Goal: Information Seeking & Learning: Learn about a topic

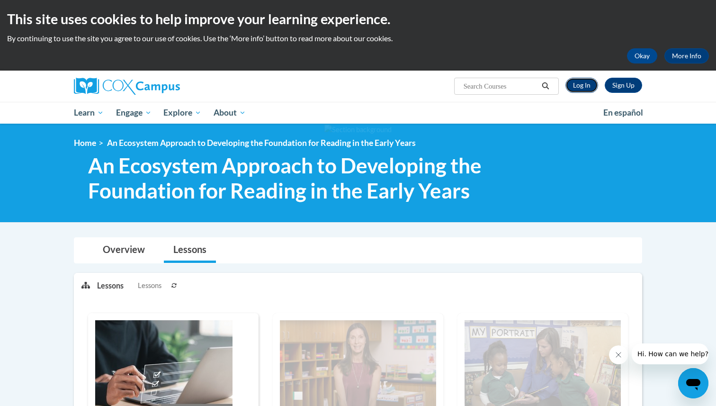
click at [580, 85] on link "Log In" at bounding box center [582, 85] width 33 height 15
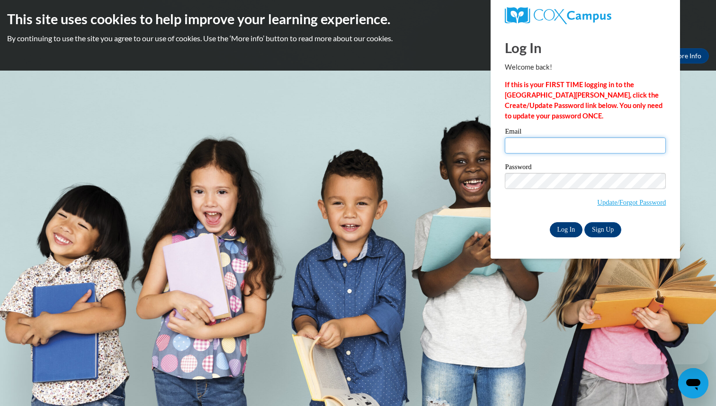
type input "[EMAIL_ADDRESS][DOMAIN_NAME]"
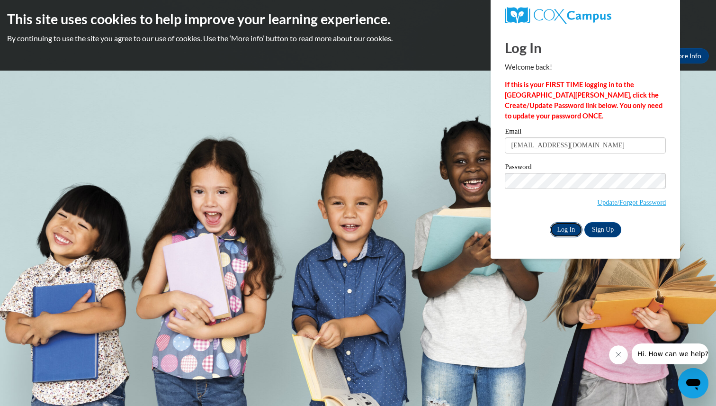
click at [562, 227] on input "Log In" at bounding box center [566, 229] width 33 height 15
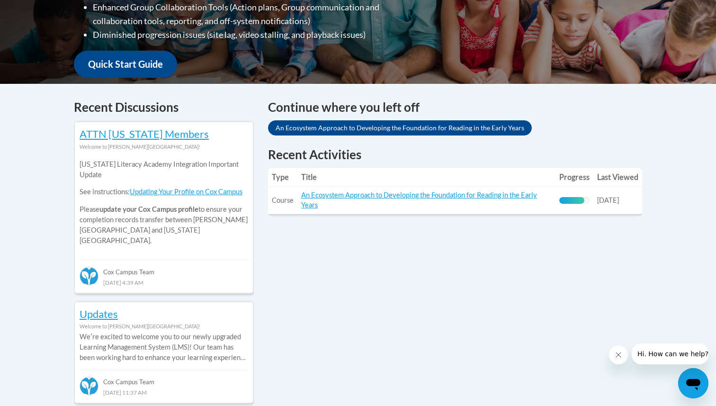
scroll to position [327, 0]
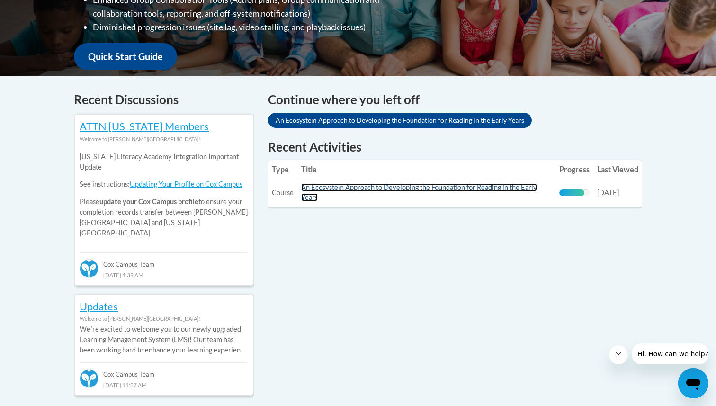
click at [421, 186] on link "An Ecosystem Approach to Developing the Foundation for Reading in the Early Yea…" at bounding box center [419, 192] width 236 height 18
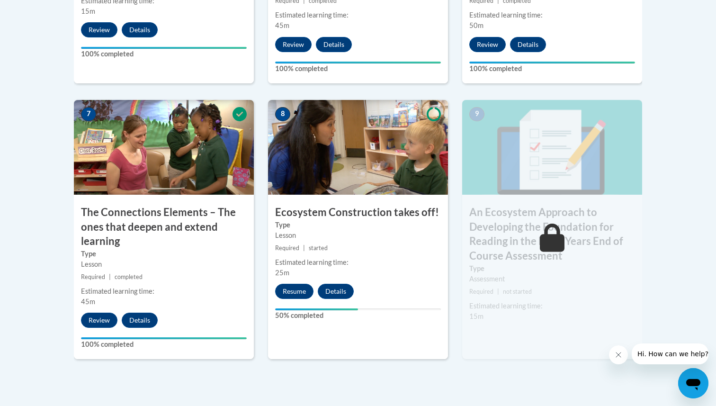
scroll to position [767, 0]
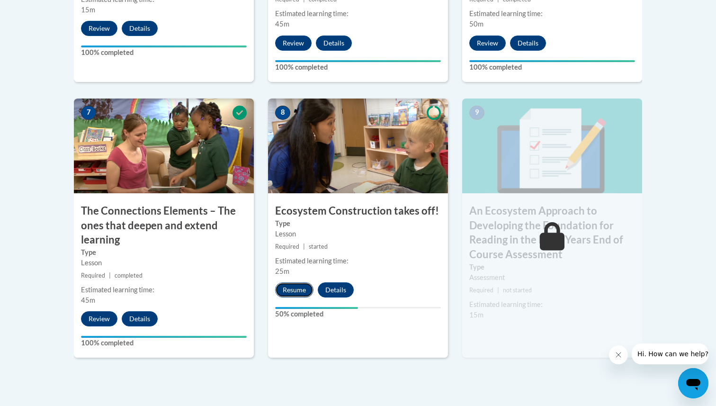
click at [291, 291] on button "Resume" at bounding box center [294, 289] width 38 height 15
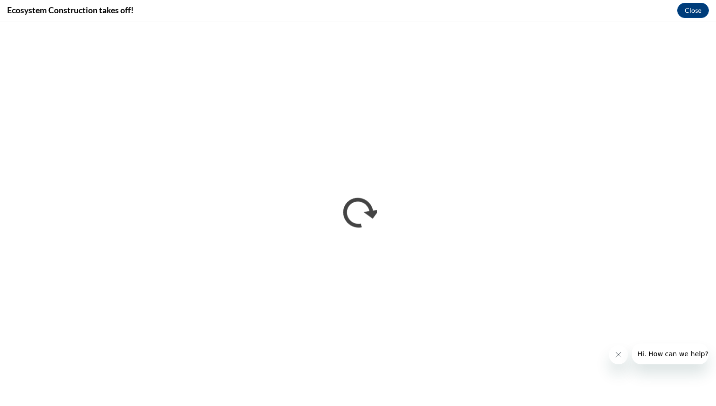
scroll to position [0, 0]
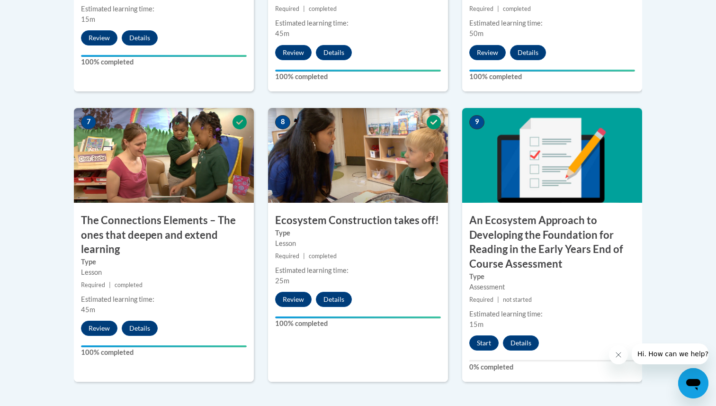
scroll to position [771, 0]
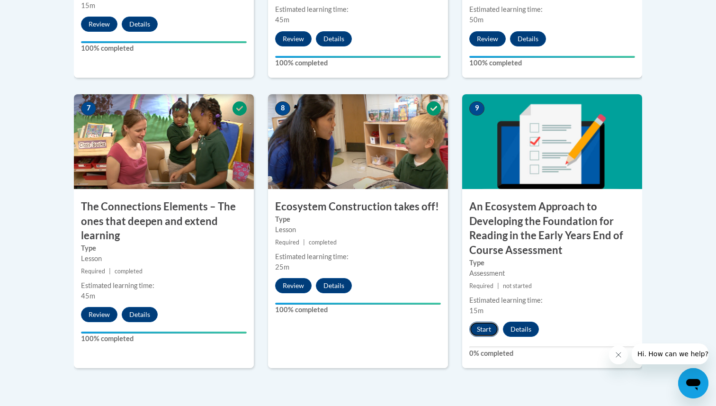
click at [483, 332] on button "Start" at bounding box center [484, 329] width 29 height 15
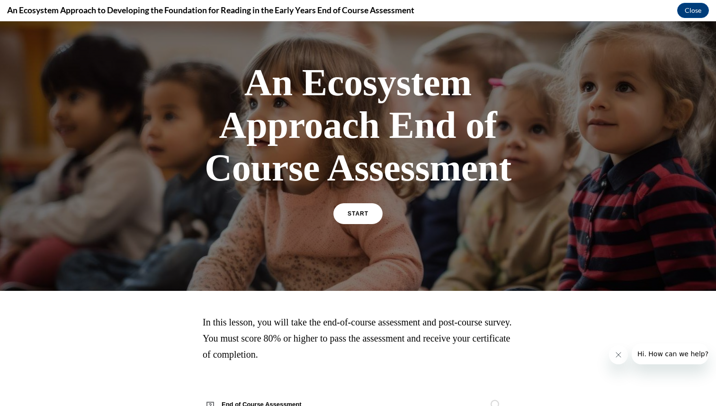
scroll to position [48, 0]
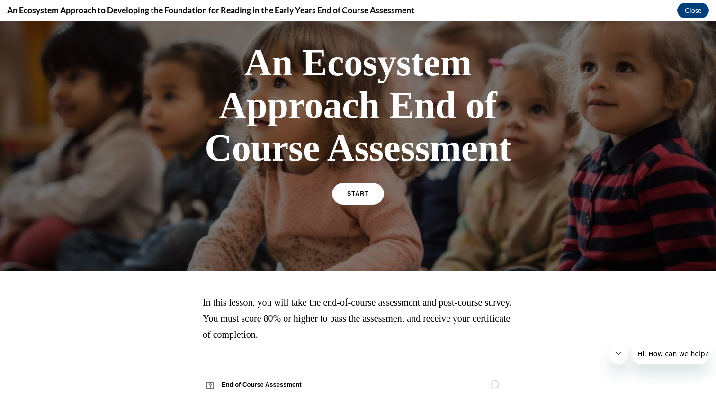
click at [362, 191] on span "START" at bounding box center [358, 193] width 22 height 7
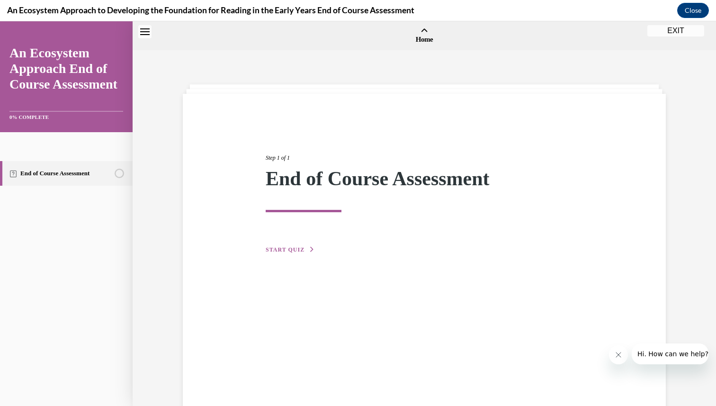
scroll to position [29, 0]
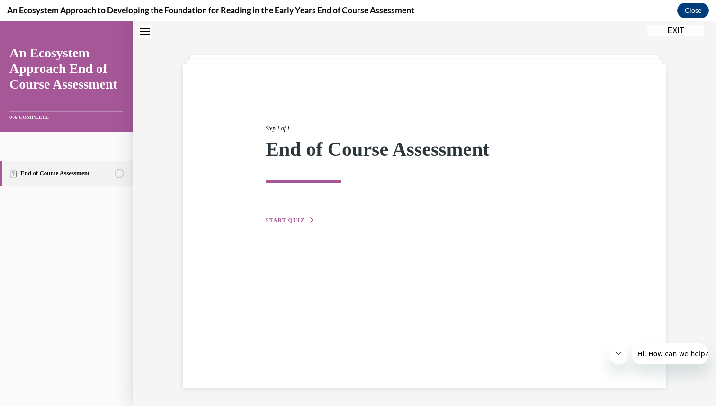
click at [302, 218] on span "START QUIZ" at bounding box center [285, 220] width 39 height 7
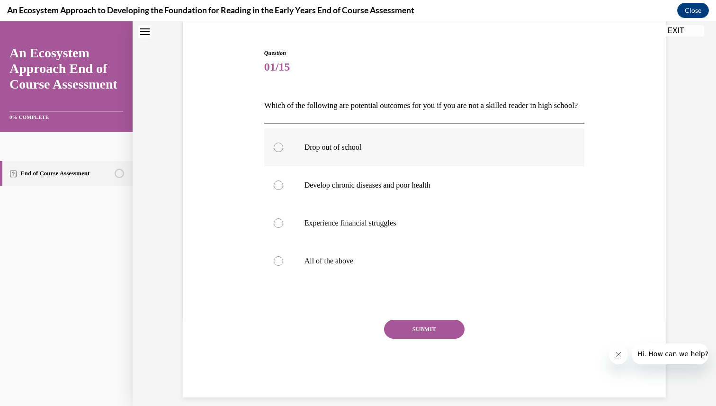
scroll to position [81, 0]
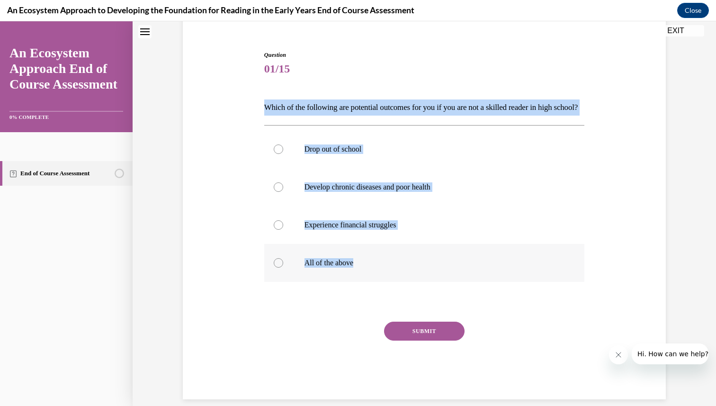
drag, startPoint x: 265, startPoint y: 109, endPoint x: 398, endPoint y: 278, distance: 214.6
click at [398, 278] on div "Question 01/15 Which of the following are potential outcomes for you if you are…" at bounding box center [424, 225] width 321 height 349
copy div "Which of the following are potential outcomes for you if you are not a skilled …"
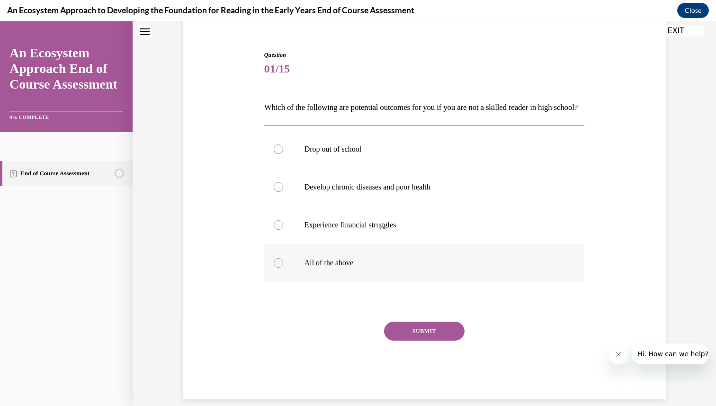
click at [374, 268] on p "All of the above" at bounding box center [433, 262] width 257 height 9
click at [283, 268] on input "All of the above" at bounding box center [278, 262] width 9 height 9
radio input "true"
click at [426, 341] on button "SUBMIT" at bounding box center [424, 331] width 81 height 19
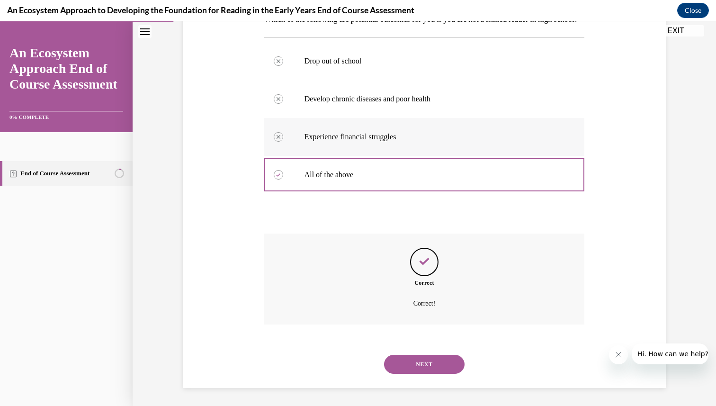
scroll to position [186, 0]
click at [420, 361] on button "NEXT" at bounding box center [424, 363] width 81 height 19
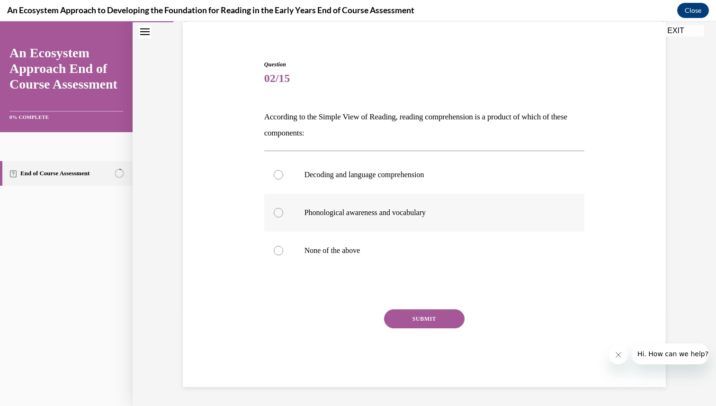
click at [410, 205] on label "Phonological awareness and vocabulary" at bounding box center [424, 213] width 321 height 38
click at [283, 208] on input "Phonological awareness and vocabulary" at bounding box center [278, 212] width 9 height 9
radio input "true"
click at [416, 317] on button "SUBMIT" at bounding box center [424, 318] width 81 height 19
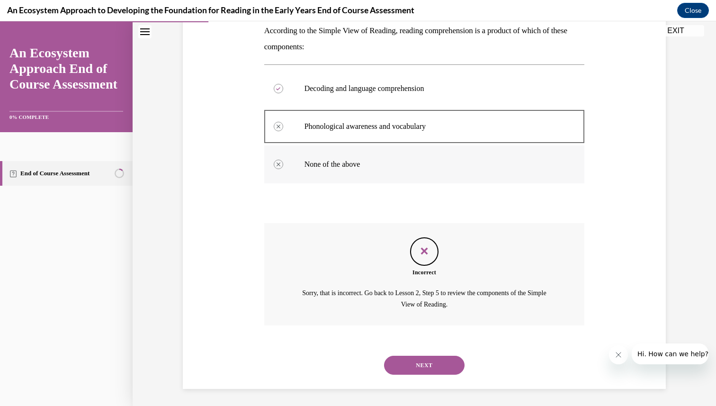
scroll to position [159, 0]
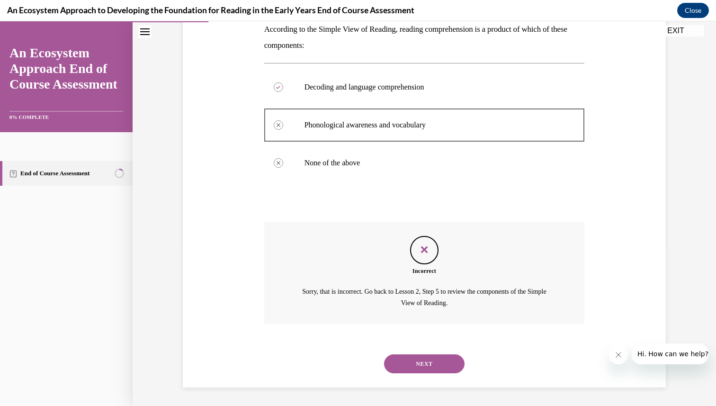
click at [428, 365] on button "NEXT" at bounding box center [424, 363] width 81 height 19
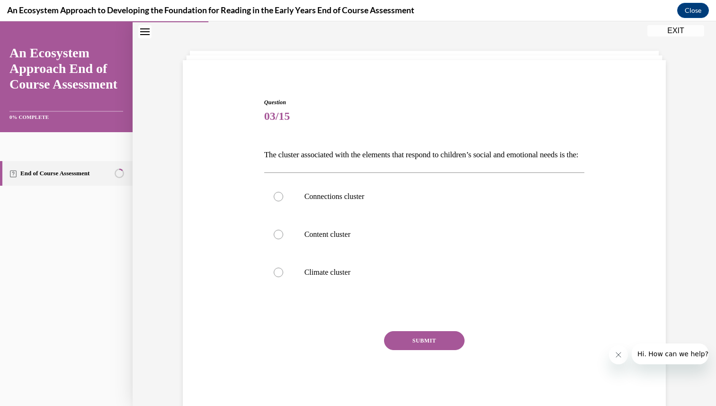
scroll to position [34, 0]
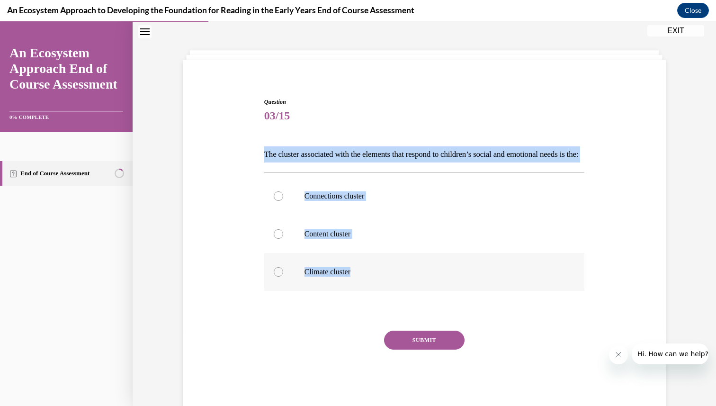
drag, startPoint x: 265, startPoint y: 154, endPoint x: 382, endPoint y: 290, distance: 179.4
click at [382, 290] on div "Question 03/15 The cluster associated with the elements that respond to childre…" at bounding box center [424, 253] width 321 height 311
copy div "The cluster associated with the elements that respond to children’s social and …"
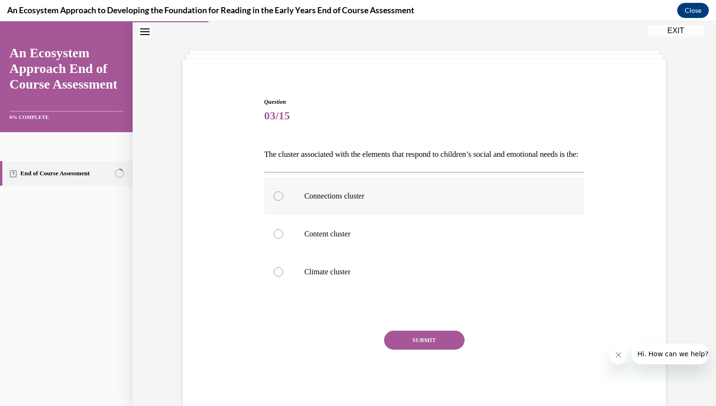
click at [414, 215] on label "Connections cluster" at bounding box center [424, 196] width 321 height 38
click at [283, 201] on input "Connections cluster" at bounding box center [278, 195] width 9 height 9
radio input "true"
click at [371, 277] on p "Climate cluster" at bounding box center [433, 271] width 257 height 9
click at [283, 277] on input "Climate cluster" at bounding box center [278, 271] width 9 height 9
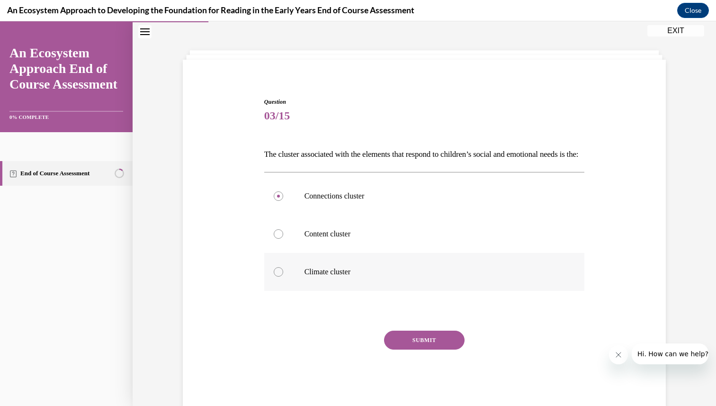
radio input "true"
click at [420, 350] on button "SUBMIT" at bounding box center [424, 340] width 81 height 19
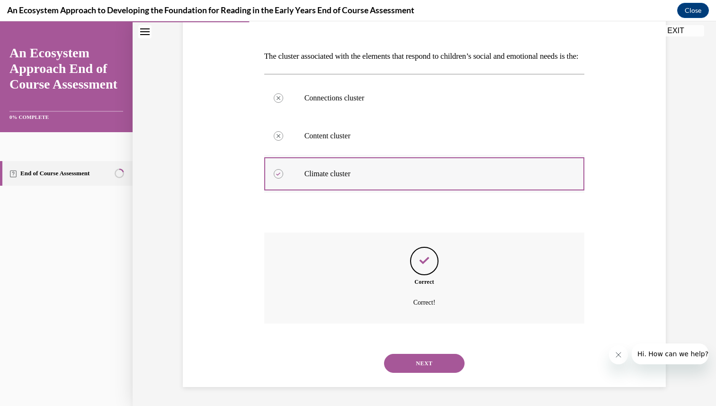
scroll to position [148, 0]
click at [416, 364] on button "NEXT" at bounding box center [424, 363] width 81 height 19
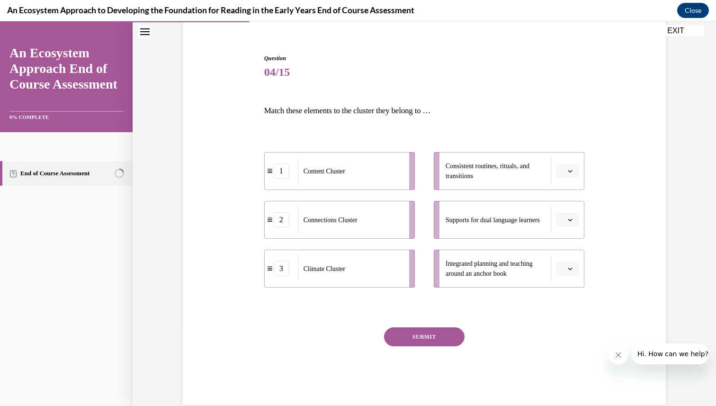
scroll to position [78, 0]
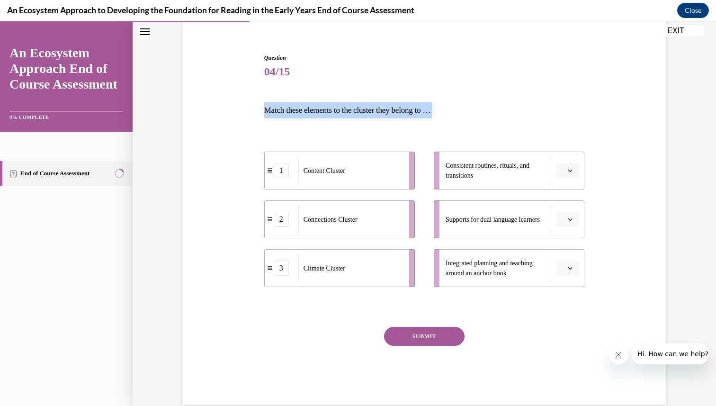
drag, startPoint x: 264, startPoint y: 109, endPoint x: 254, endPoint y: 180, distance: 71.3
click at [254, 180] on div "Question 04/15 Match these elements to the cluster they belong to … 1 Content C…" at bounding box center [425, 215] width 488 height 380
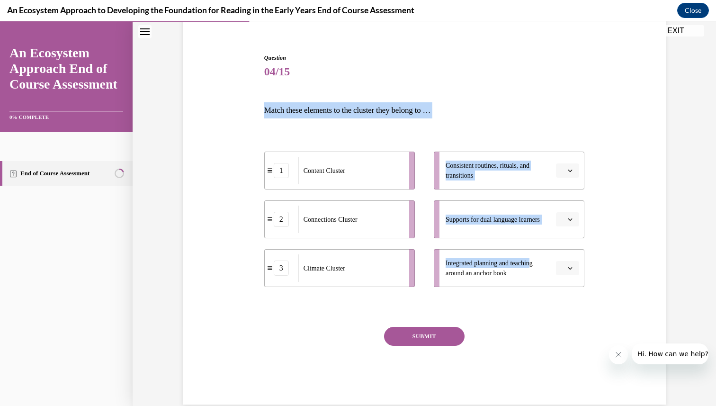
drag, startPoint x: 264, startPoint y: 111, endPoint x: 536, endPoint y: 262, distance: 310.9
click at [536, 262] on div "Question 04/15 Match these elements to the cluster they belong to … 1 Content C…" at bounding box center [424, 229] width 321 height 351
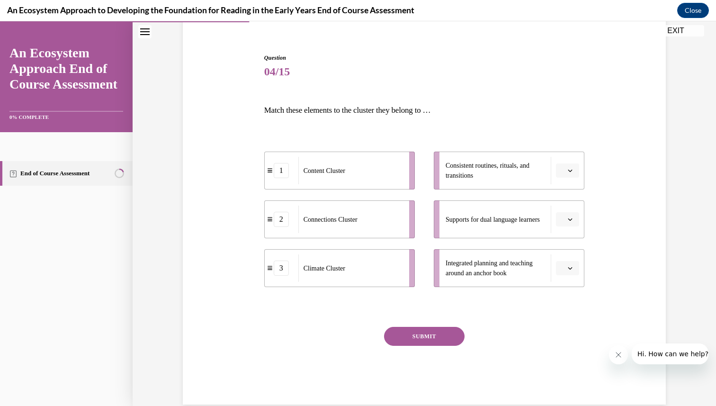
click at [543, 325] on div "Question 04/15 Match these elements to the cluster they belong to … 1 Content C…" at bounding box center [424, 229] width 321 height 351
drag, startPoint x: 479, startPoint y: 270, endPoint x: 497, endPoint y: 221, distance: 52.0
click at [496, 222] on ul "Consistent routines, rituals, and transitions Supports for dual language learne…" at bounding box center [505, 220] width 160 height 136
click at [593, 248] on div "Question 04/15 Match these elements to the cluster they belong to … 1 Content C…" at bounding box center [425, 215] width 488 height 380
click at [569, 268] on icon "button" at bounding box center [571, 268] width 4 height 2
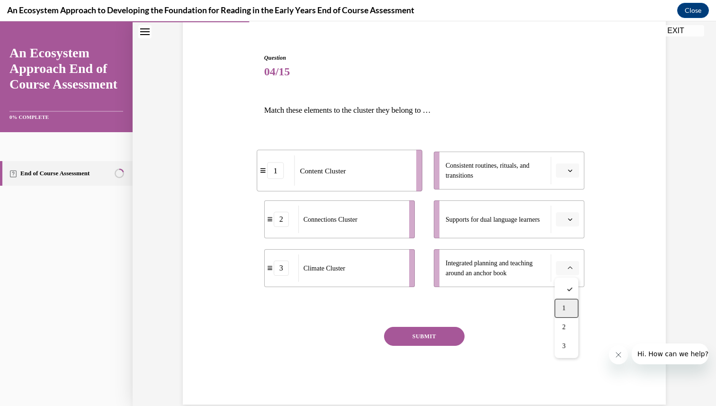
click at [567, 307] on div "1" at bounding box center [567, 308] width 24 height 19
click at [571, 220] on icon "button" at bounding box center [570, 219] width 5 height 5
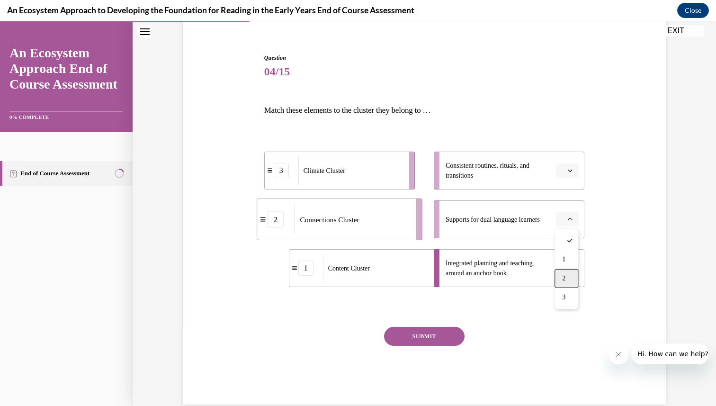
click at [568, 278] on div "2" at bounding box center [567, 278] width 24 height 19
click at [569, 171] on icon "button" at bounding box center [571, 171] width 4 height 2
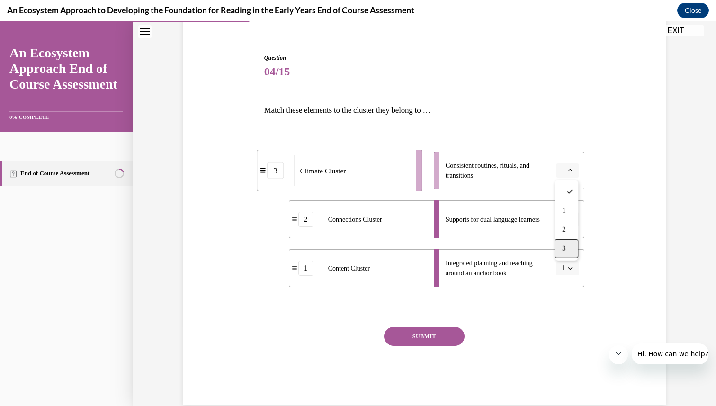
click at [571, 251] on div "3" at bounding box center [567, 248] width 24 height 19
click at [443, 337] on button "SUBMIT" at bounding box center [424, 336] width 81 height 19
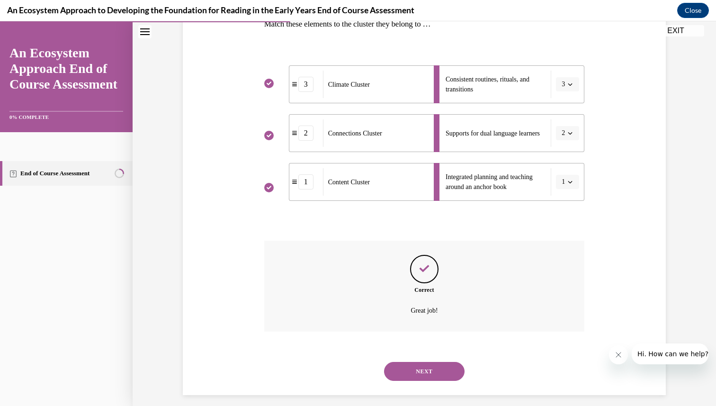
scroll to position [172, 0]
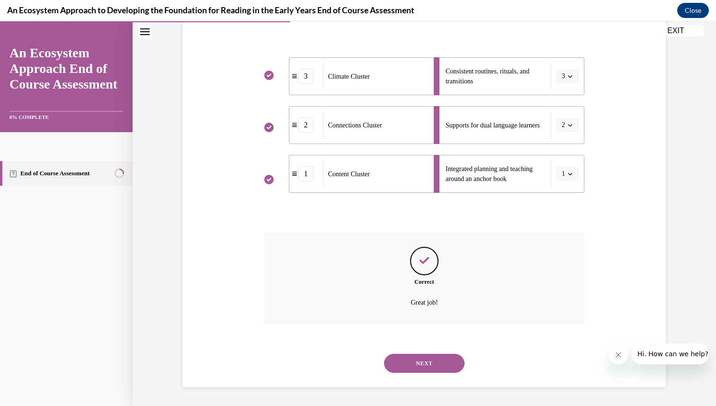
click at [418, 361] on button "NEXT" at bounding box center [424, 363] width 81 height 19
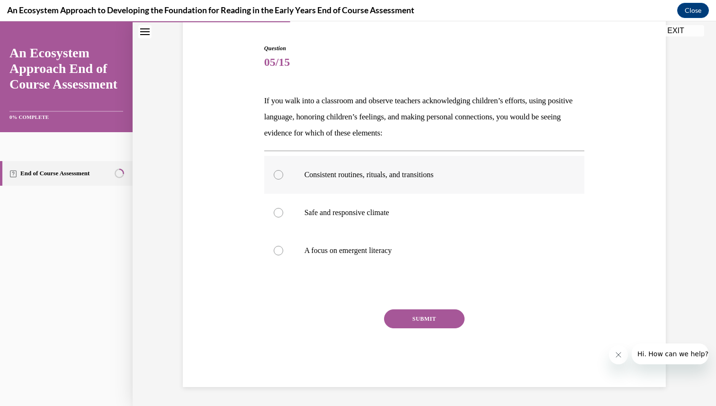
scroll to position [87, 0]
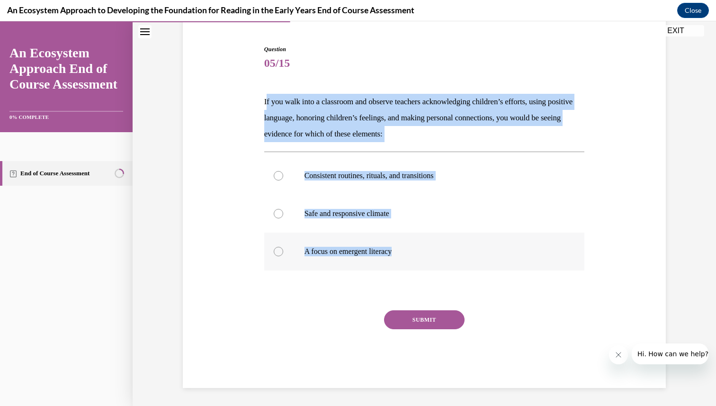
drag, startPoint x: 266, startPoint y: 103, endPoint x: 435, endPoint y: 252, distance: 225.3
click at [435, 252] on div "Question 05/15 If you walk into a classroom and observe teachers acknowledging …" at bounding box center [424, 216] width 321 height 343
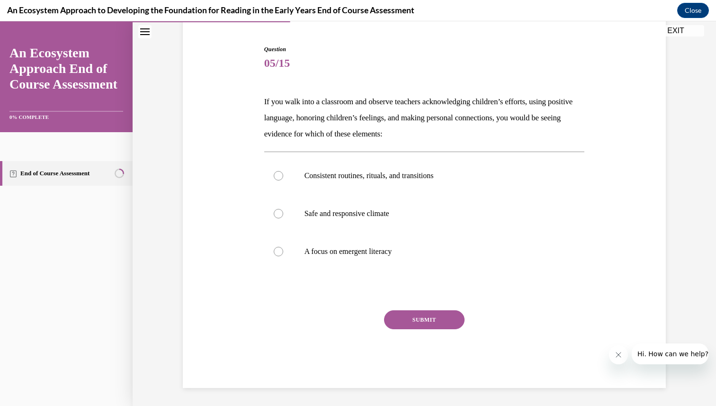
click at [161, 281] on div "Question 05/15 If you walk into a classroom and observe teachers acknowledging …" at bounding box center [425, 185] width 584 height 443
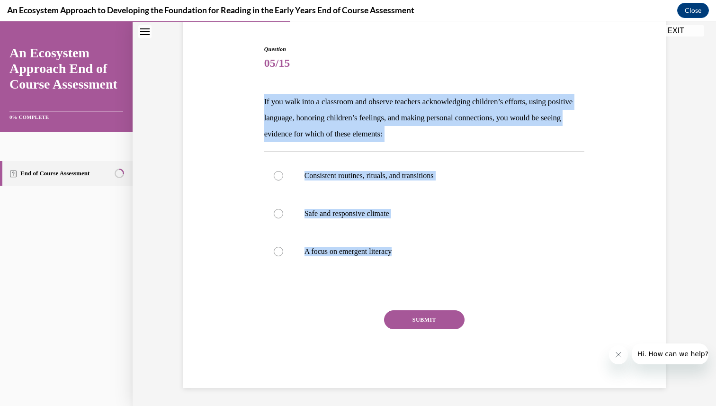
drag, startPoint x: 265, startPoint y: 100, endPoint x: 419, endPoint y: 279, distance: 235.8
click at [419, 279] on div "Question 05/15 If you walk into a classroom and observe teachers acknowledging …" at bounding box center [424, 216] width 321 height 343
copy div "If you walk into a classroom and observe teachers acknowledging children’s effo…"
click at [157, 260] on div "Question 05/15 If you walk into a classroom and observe teachers acknowledging …" at bounding box center [425, 185] width 584 height 443
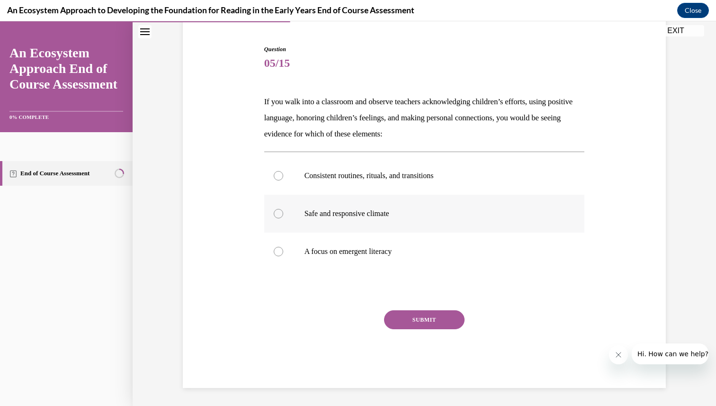
click at [349, 226] on label "Safe and responsive climate" at bounding box center [424, 214] width 321 height 38
click at [283, 218] on input "Safe and responsive climate" at bounding box center [278, 213] width 9 height 9
radio input "true"
click at [416, 313] on button "SUBMIT" at bounding box center [424, 319] width 81 height 19
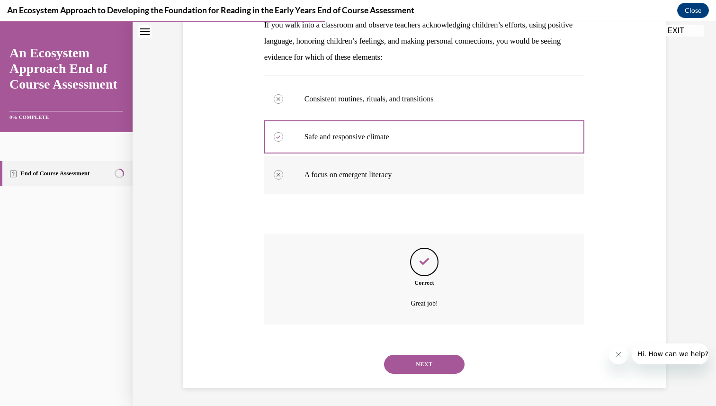
scroll to position [164, 0]
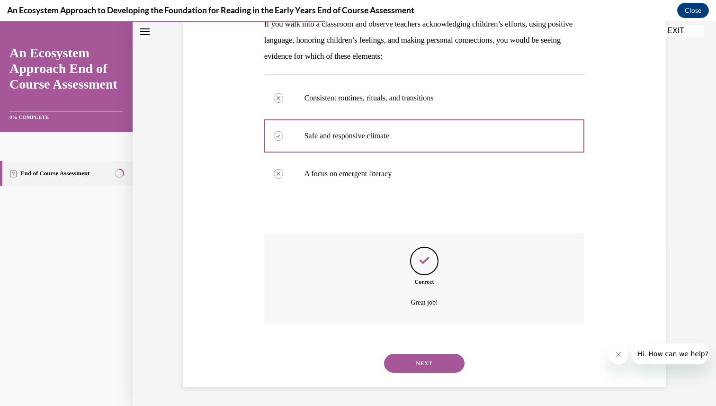
click at [433, 363] on button "NEXT" at bounding box center [424, 363] width 81 height 19
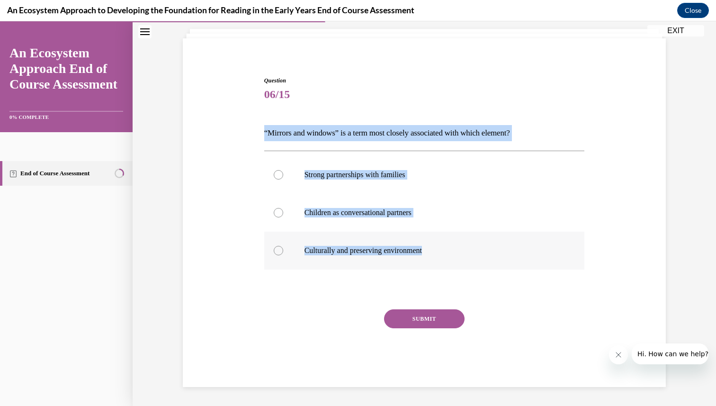
drag, startPoint x: 264, startPoint y: 131, endPoint x: 462, endPoint y: 262, distance: 237.3
click at [462, 262] on div "Question 06/15 “Mirrors and windows” is a term most closely associated with whi…" at bounding box center [424, 231] width 321 height 311
copy div "“Mirrors and windows” is a term most closely associated with which element? Str…"
click at [151, 271] on div "Question 06/15 “Mirrors and windows” is a term most closely associated with whi…" at bounding box center [425, 201] width 584 height 410
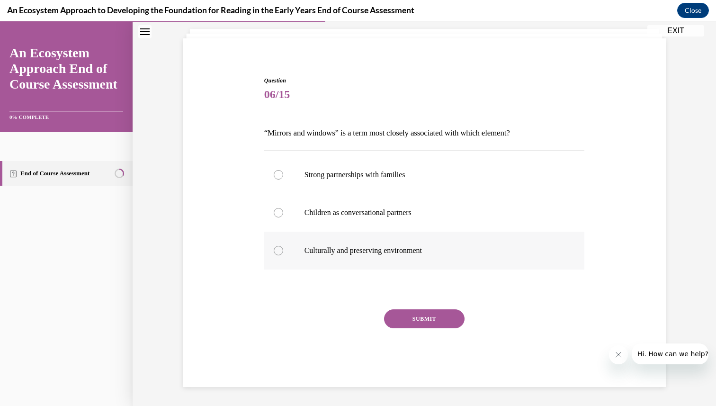
click at [369, 250] on p "Culturally and preserving environment" at bounding box center [433, 250] width 257 height 9
click at [283, 250] on input "Culturally and preserving environment" at bounding box center [278, 250] width 9 height 9
radio input "true"
click at [418, 318] on button "SUBMIT" at bounding box center [424, 318] width 81 height 19
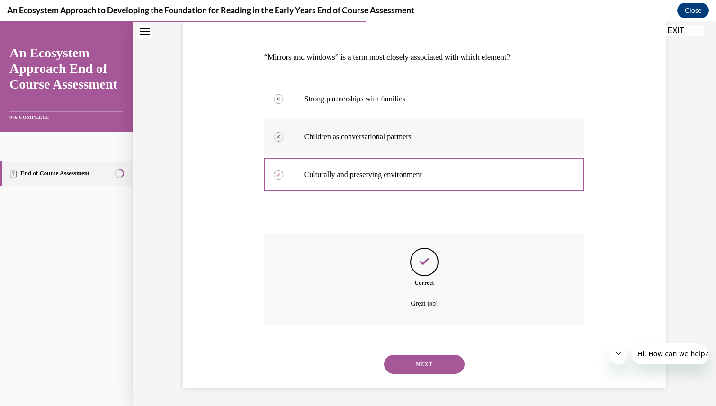
scroll to position [132, 0]
click at [411, 362] on button "NEXT" at bounding box center [424, 363] width 81 height 19
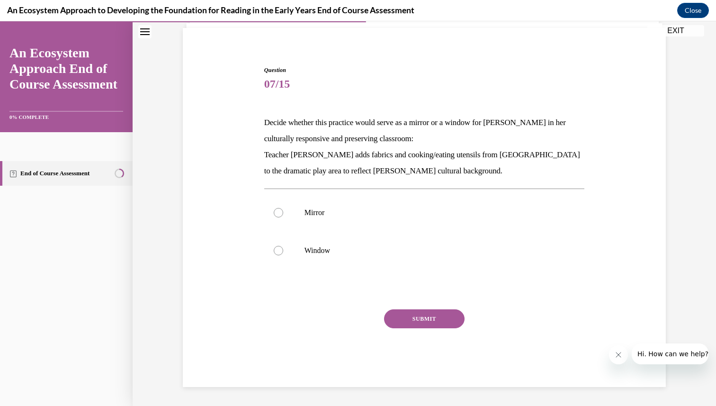
scroll to position [66, 0]
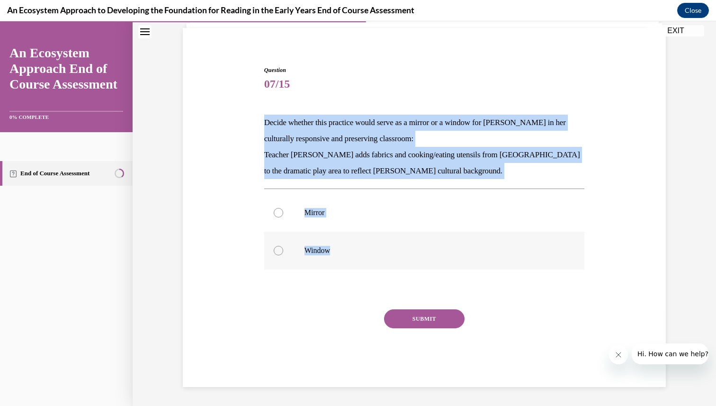
drag, startPoint x: 265, startPoint y: 120, endPoint x: 366, endPoint y: 247, distance: 162.2
click at [366, 247] on div "Question 07/15 Decide whether this practice would serve as a mirror or a window…" at bounding box center [424, 226] width 321 height 321
copy div "Decide whether this practice would serve as a mirror or a window for Mei Ling i…"
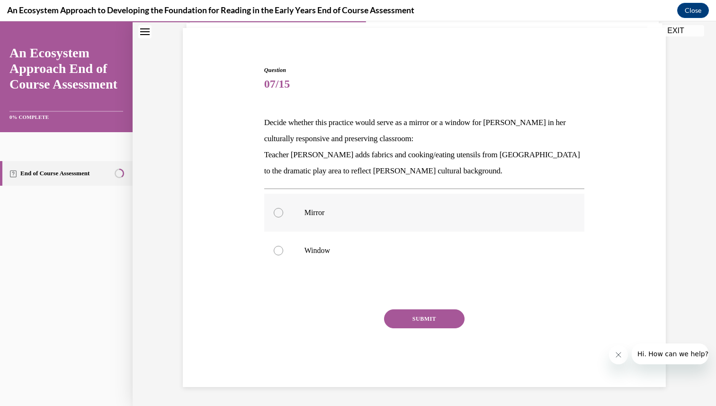
click at [317, 214] on p "Mirror" at bounding box center [433, 212] width 257 height 9
click at [283, 214] on input "Mirror" at bounding box center [278, 212] width 9 height 9
radio input "true"
click at [432, 323] on button "SUBMIT" at bounding box center [424, 318] width 81 height 19
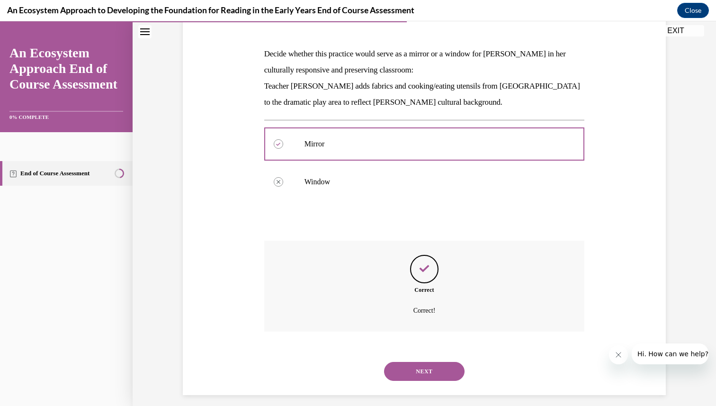
scroll to position [143, 0]
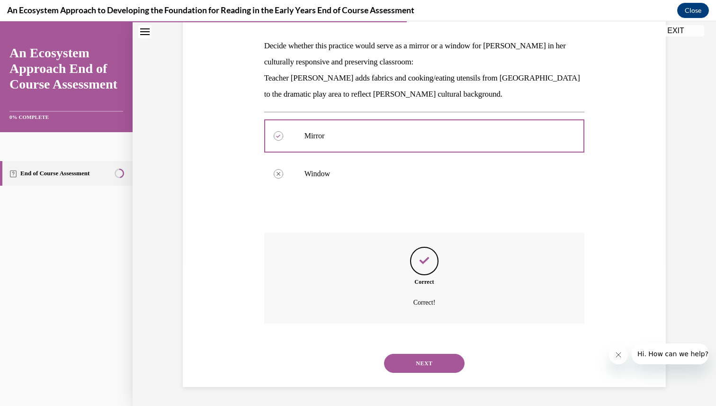
click at [394, 365] on button "NEXT" at bounding box center [424, 363] width 81 height 19
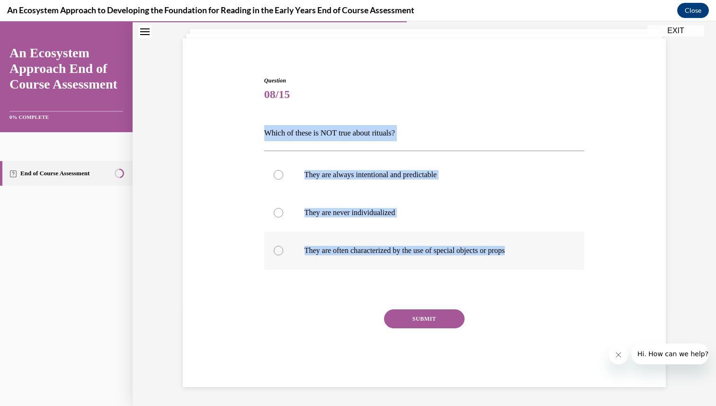
drag, startPoint x: 264, startPoint y: 131, endPoint x: 536, endPoint y: 260, distance: 300.5
click at [536, 260] on div "Question 08/15 Which of these is NOT true about rituals? They are always intent…" at bounding box center [424, 231] width 321 height 311
copy div "Which of these is NOT true about rituals? They are always intentional and predi…"
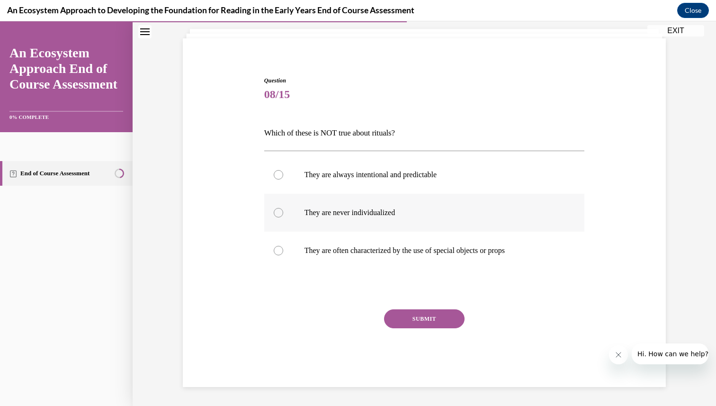
click at [386, 219] on label "They are never individualized" at bounding box center [424, 213] width 321 height 38
click at [283, 217] on input "They are never individualized" at bounding box center [278, 212] width 9 height 9
radio input "true"
click at [419, 322] on button "SUBMIT" at bounding box center [424, 318] width 81 height 19
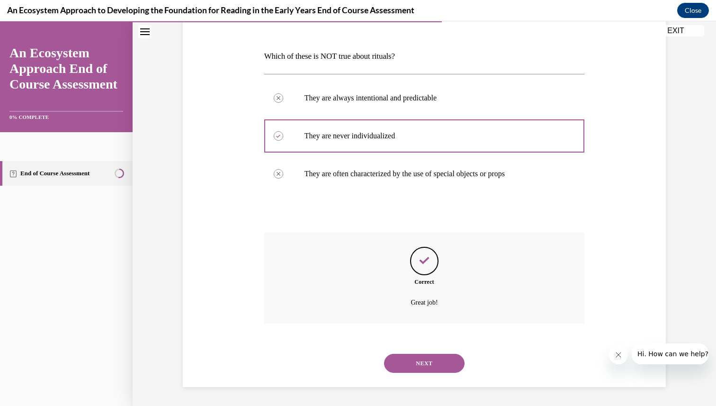
click at [412, 361] on button "NEXT" at bounding box center [424, 363] width 81 height 19
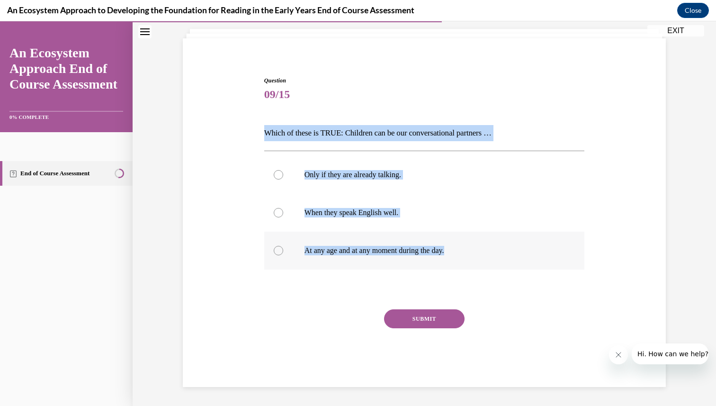
drag, startPoint x: 265, startPoint y: 133, endPoint x: 473, endPoint y: 246, distance: 236.8
click at [473, 246] on div "Question 09/15 Which of these is TRUE: Children can be our conversational partn…" at bounding box center [424, 231] width 321 height 311
copy div "Which of these is TRUE: Children can be our conversational partners … Only if t…"
click at [186, 246] on div "Question 09/15 Which of these is TRUE: Children can be our conversational partn…" at bounding box center [425, 217] width 488 height 339
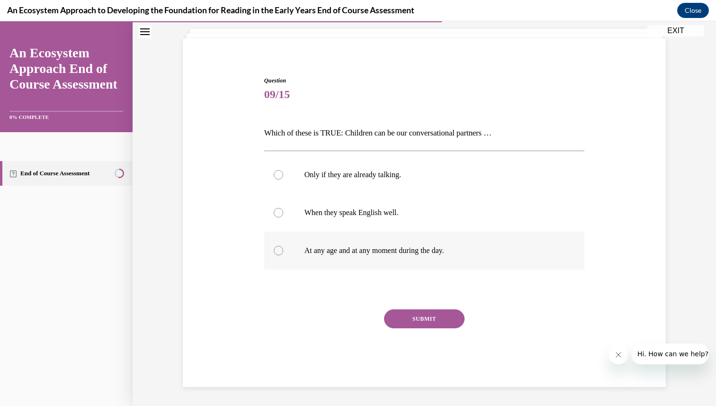
click at [343, 241] on label "At any age and at any moment during the day." at bounding box center [424, 251] width 321 height 38
click at [283, 246] on input "At any age and at any moment during the day." at bounding box center [278, 250] width 9 height 9
radio input "true"
click at [418, 321] on button "SUBMIT" at bounding box center [424, 318] width 81 height 19
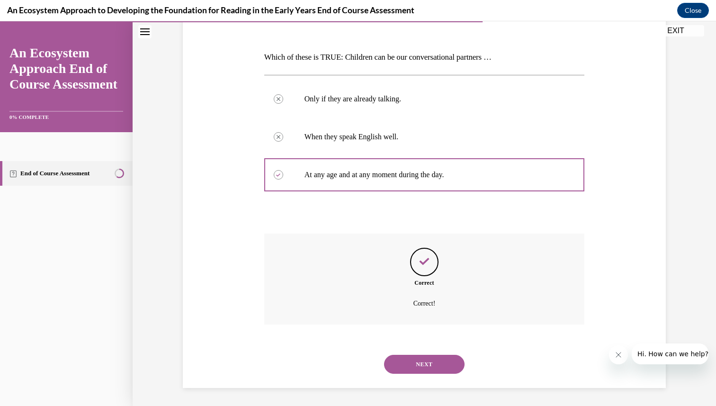
scroll to position [132, 0]
click at [415, 364] on button "NEXT" at bounding box center [424, 363] width 81 height 19
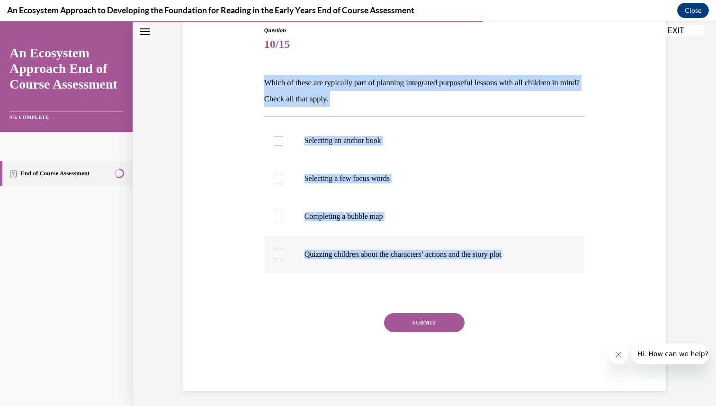
drag, startPoint x: 265, startPoint y: 82, endPoint x: 550, endPoint y: 251, distance: 331.4
click at [550, 251] on div "Question 10/15 Which of these are typically part of planning integrated purpose…" at bounding box center [424, 208] width 321 height 365
copy div "Which of these are typically part of planning integrated purposeful lessons wit…"
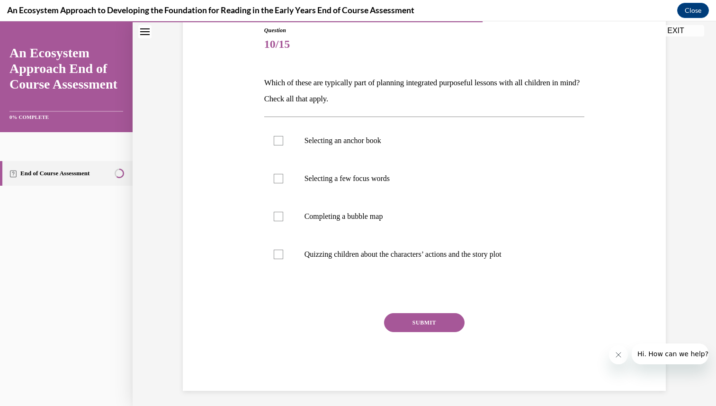
click at [156, 232] on div "Question 10/15 Which of these are typically part of planning integrated purpose…" at bounding box center [425, 178] width 584 height 464
click at [323, 144] on p "Selecting an anchor book" at bounding box center [433, 140] width 257 height 9
click at [283, 144] on input "Selecting an anchor book" at bounding box center [278, 140] width 9 height 9
checkbox input "true"
click at [324, 182] on p "Selecting a few focus words" at bounding box center [433, 178] width 257 height 9
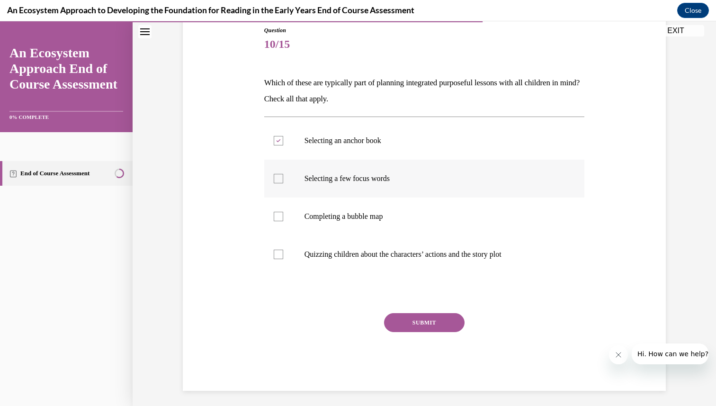
click at [283, 182] on input "Selecting a few focus words" at bounding box center [278, 178] width 9 height 9
checkbox input "true"
click at [326, 215] on p "Completing a bubble map" at bounding box center [433, 216] width 257 height 9
click at [283, 215] on input "Completing a bubble map" at bounding box center [278, 216] width 9 height 9
checkbox input "true"
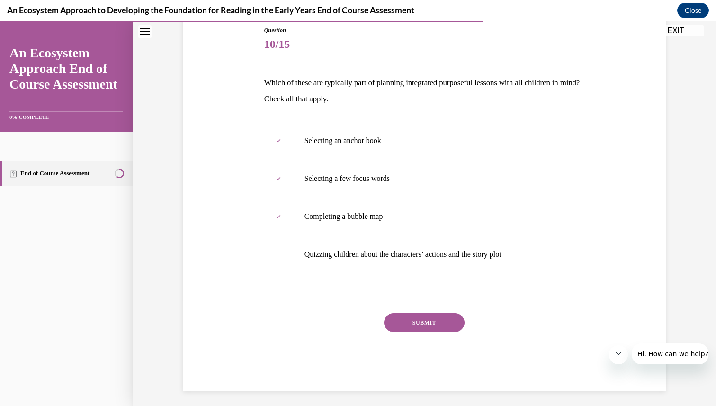
click at [401, 330] on button "SUBMIT" at bounding box center [424, 322] width 81 height 19
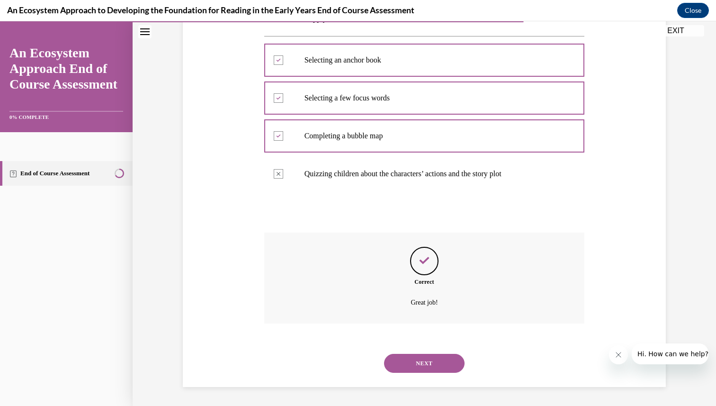
click at [432, 371] on button "NEXT" at bounding box center [424, 363] width 81 height 19
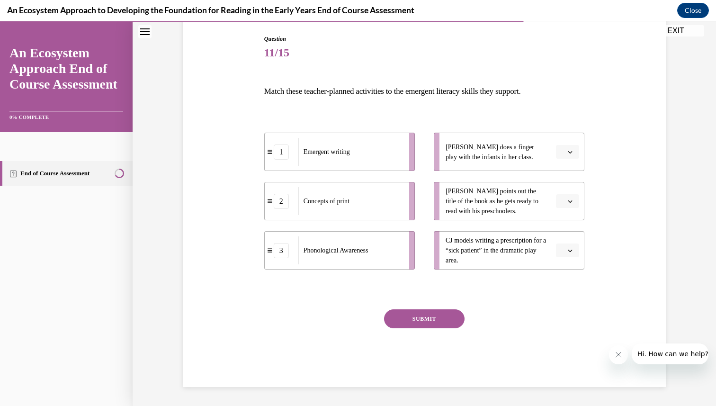
scroll to position [97, 0]
click at [570, 153] on icon "button" at bounding box center [571, 152] width 4 height 2
click at [568, 231] on div "3" at bounding box center [567, 229] width 24 height 19
click at [566, 252] on button "button" at bounding box center [567, 251] width 23 height 14
click at [569, 288] on div "1" at bounding box center [567, 290] width 24 height 19
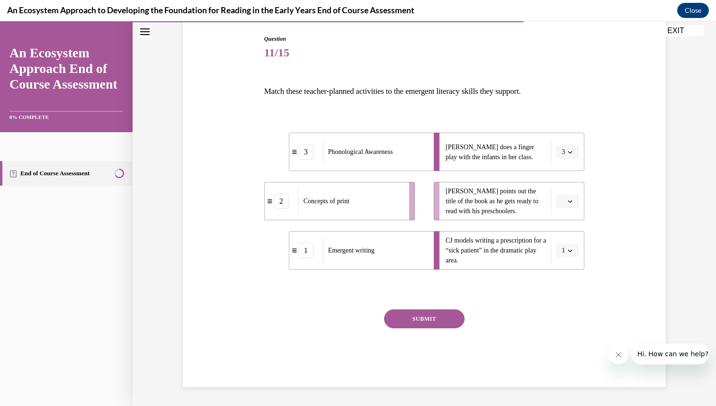
click at [570, 201] on icon "button" at bounding box center [571, 201] width 4 height 2
click at [567, 259] on div "2" at bounding box center [567, 260] width 24 height 19
click at [437, 321] on button "SUBMIT" at bounding box center [424, 318] width 81 height 19
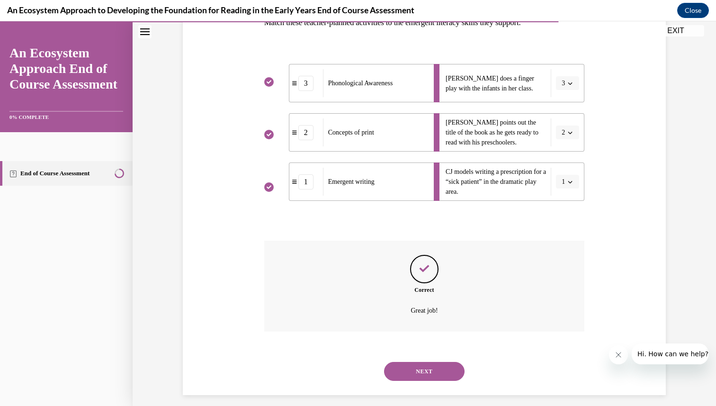
scroll to position [174, 0]
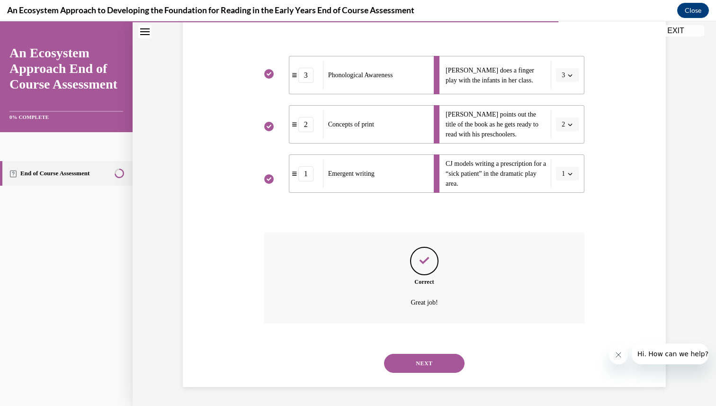
click at [425, 360] on button "NEXT" at bounding box center [424, 363] width 81 height 19
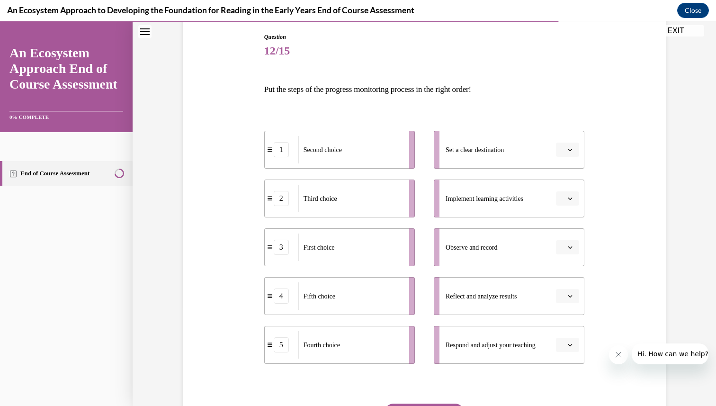
scroll to position [98, 0]
click at [328, 158] on span "Second choice" at bounding box center [325, 154] width 38 height 7
drag, startPoint x: 344, startPoint y: 265, endPoint x: 355, endPoint y: 167, distance: 98.8
click at [355, 163] on li "3 First choice" at bounding box center [352, 145] width 151 height 38
click at [564, 152] on span "Please select an option" at bounding box center [563, 150] width 3 height 9
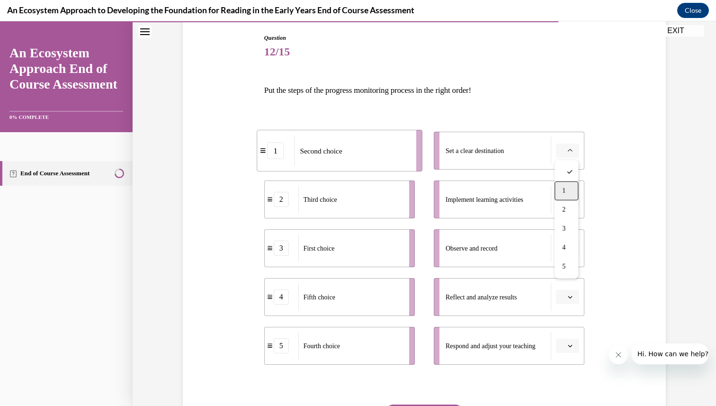
click at [561, 187] on div "1" at bounding box center [567, 190] width 24 height 19
click at [567, 349] on span "button" at bounding box center [570, 346] width 7 height 7
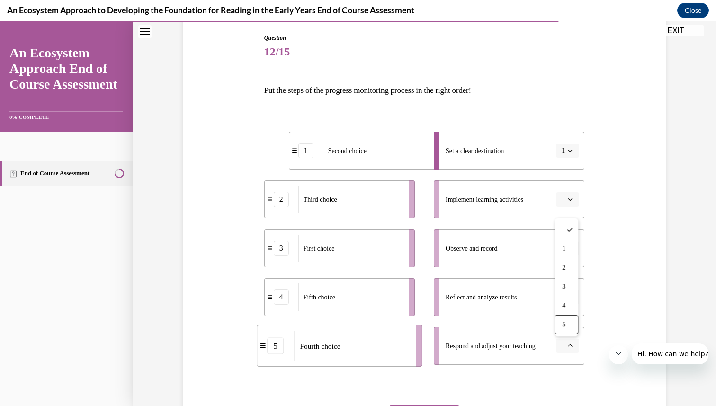
click at [563, 366] on div "1 Second choice 2 Third choice 3 First choice 4 Fifth choice 5 Fourth choice Se…" at bounding box center [424, 239] width 321 height 262
click at [567, 349] on span "button" at bounding box center [570, 346] width 7 height 7
click at [570, 307] on div "4" at bounding box center [567, 305] width 24 height 19
click at [570, 299] on span "button" at bounding box center [570, 297] width 7 height 7
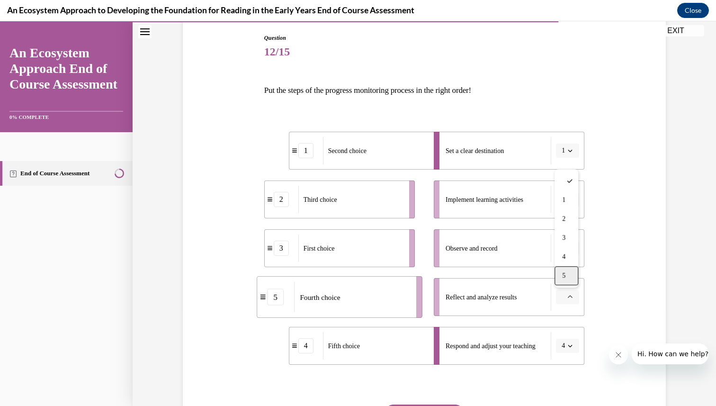
click at [570, 274] on div "5" at bounding box center [567, 275] width 24 height 19
click at [568, 249] on span "button" at bounding box center [570, 248] width 7 height 7
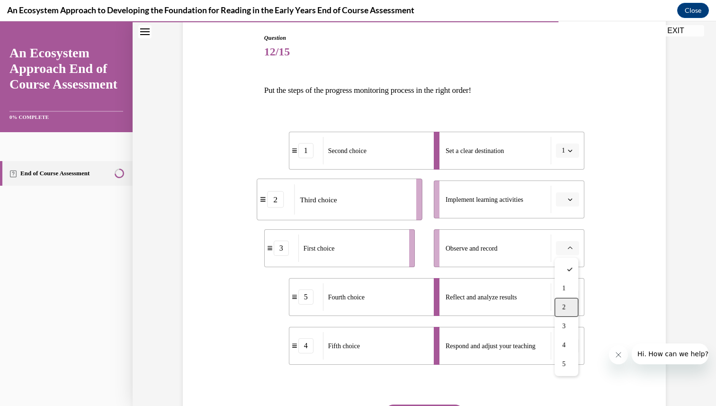
click at [570, 306] on div "2" at bounding box center [567, 307] width 24 height 19
click at [573, 200] on icon "button" at bounding box center [570, 199] width 5 height 5
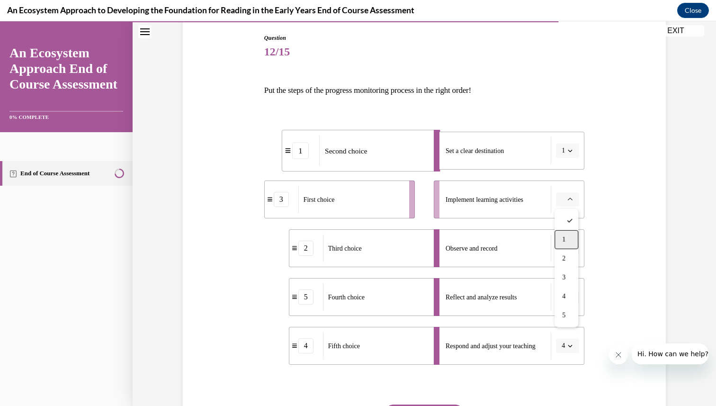
click at [568, 238] on div "1" at bounding box center [567, 239] width 24 height 19
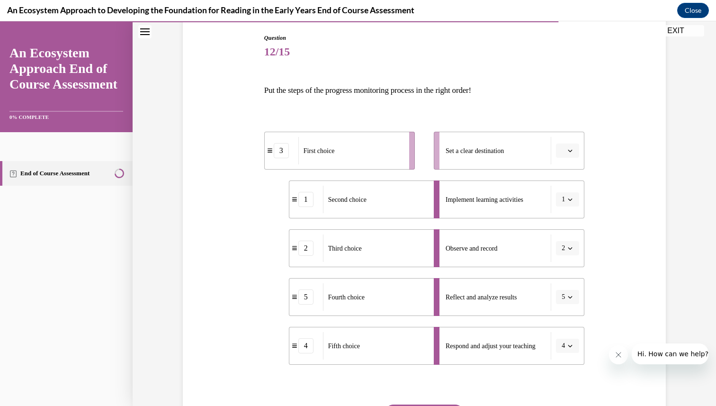
click at [573, 153] on span "button" at bounding box center [570, 150] width 7 height 7
click at [569, 230] on div "3" at bounding box center [567, 228] width 24 height 19
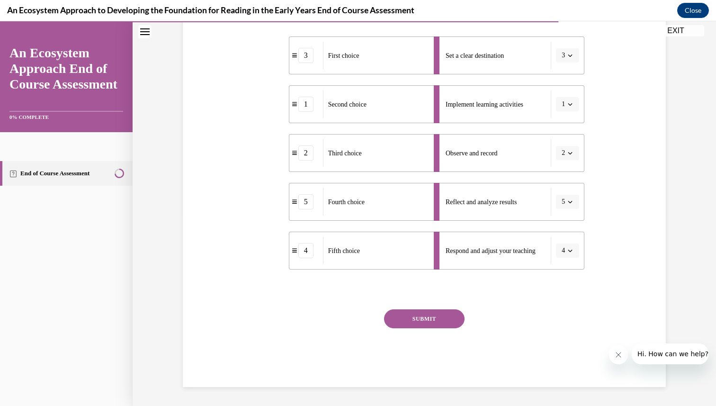
click at [395, 320] on button "SUBMIT" at bounding box center [424, 318] width 81 height 19
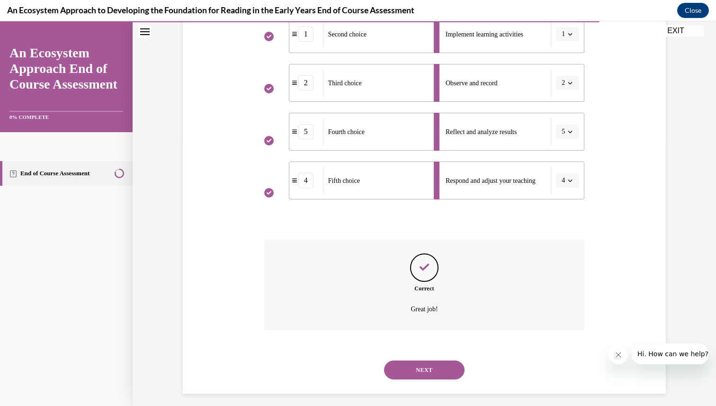
scroll to position [270, 0]
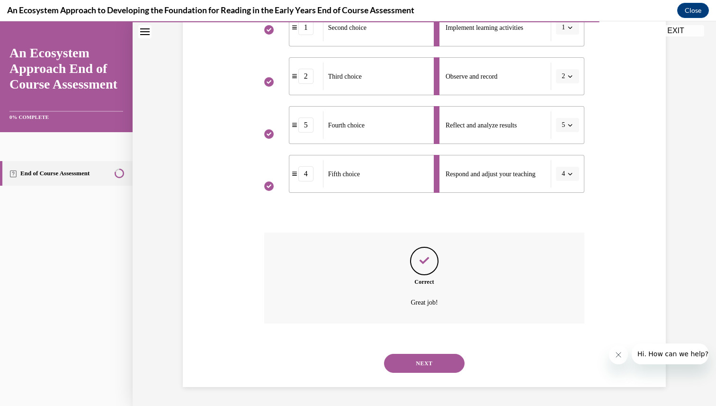
click at [418, 364] on button "NEXT" at bounding box center [424, 363] width 81 height 19
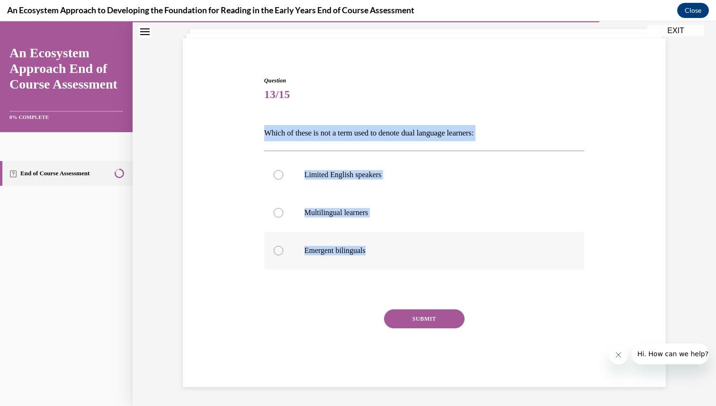
drag, startPoint x: 265, startPoint y: 132, endPoint x: 397, endPoint y: 251, distance: 177.4
click at [397, 251] on div "Question 13/15 Which of these is not a term used to denote dual language learne…" at bounding box center [424, 231] width 321 height 311
copy div "Which of these is not a term used to denote dual language learners: Limited Eng…"
click at [173, 201] on div "Question 13/15 Which of these is not a term used to denote dual language learne…" at bounding box center [425, 201] width 584 height 410
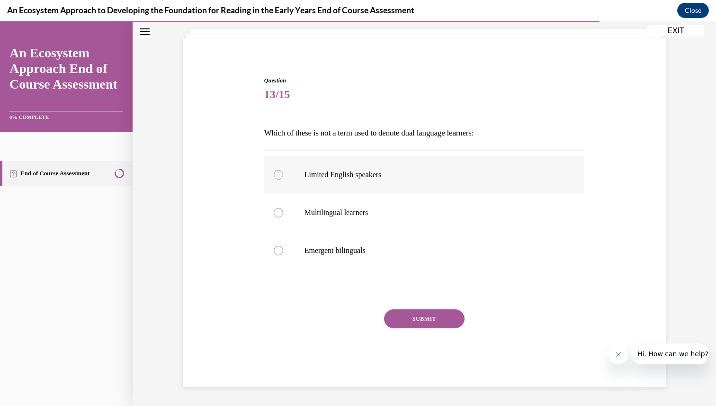
click at [344, 181] on label "Limited English speakers" at bounding box center [424, 175] width 321 height 38
click at [283, 180] on input "Limited English speakers" at bounding box center [278, 174] width 9 height 9
radio input "true"
click at [409, 311] on button "SUBMIT" at bounding box center [424, 318] width 81 height 19
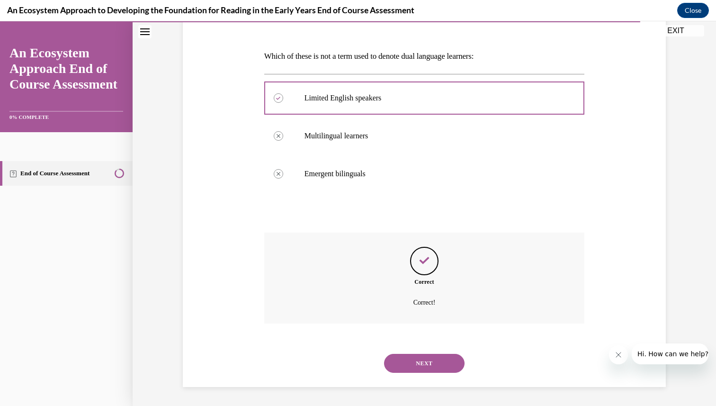
click at [418, 365] on button "NEXT" at bounding box center [424, 363] width 81 height 19
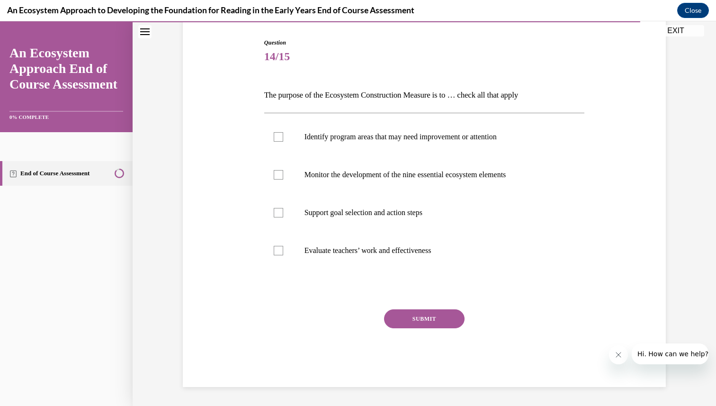
scroll to position [93, 0]
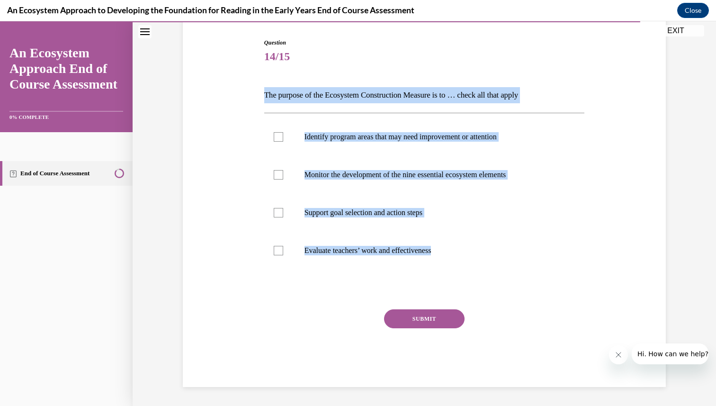
drag, startPoint x: 264, startPoint y: 97, endPoint x: 473, endPoint y: 277, distance: 275.9
click at [473, 277] on div "Question 14/15 The purpose of the Ecosystem Construction Measure is to … check …" at bounding box center [424, 212] width 321 height 349
copy div "The purpose of the Ecosystem Construction Measure is to … check all that apply …"
click at [144, 217] on div "Question 14/15 The purpose of the Ecosystem Construction Measure is to … check …" at bounding box center [425, 182] width 584 height 448
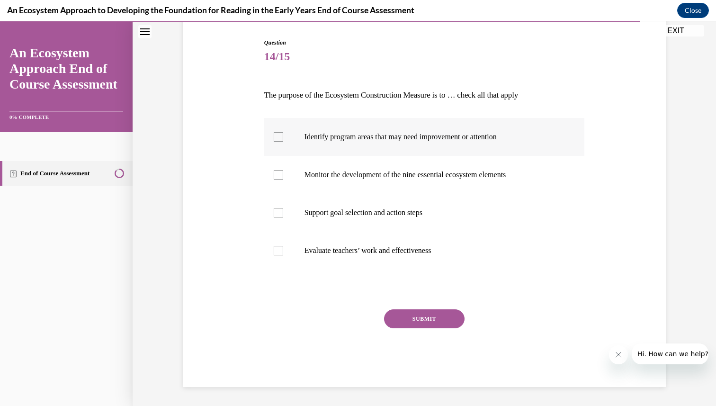
click at [274, 137] on div at bounding box center [278, 136] width 9 height 9
click at [274, 137] on input "Identify program areas that may need improvement or attention" at bounding box center [278, 136] width 9 height 9
checkbox input "true"
click at [276, 178] on div at bounding box center [278, 174] width 9 height 9
click at [276, 178] on input "Monitor the development of the nine essential ecosystem elements" at bounding box center [278, 174] width 9 height 9
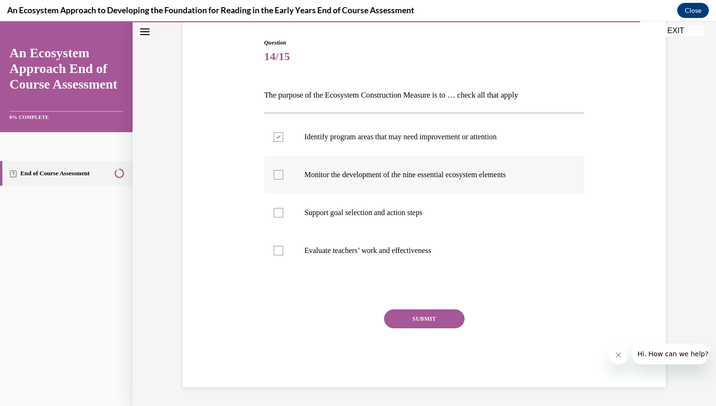
checkbox input "true"
click at [282, 210] on div at bounding box center [278, 212] width 9 height 9
click at [282, 210] on input "Support goal selection and action steps" at bounding box center [278, 212] width 9 height 9
checkbox input "true"
click at [417, 318] on button "SUBMIT" at bounding box center [424, 318] width 81 height 19
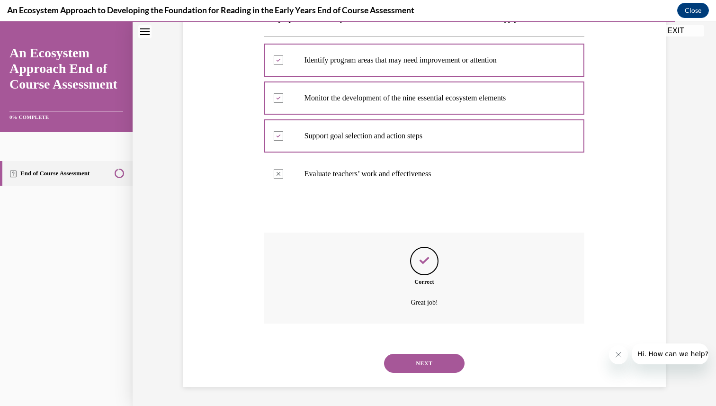
click at [420, 362] on button "NEXT" at bounding box center [424, 363] width 81 height 19
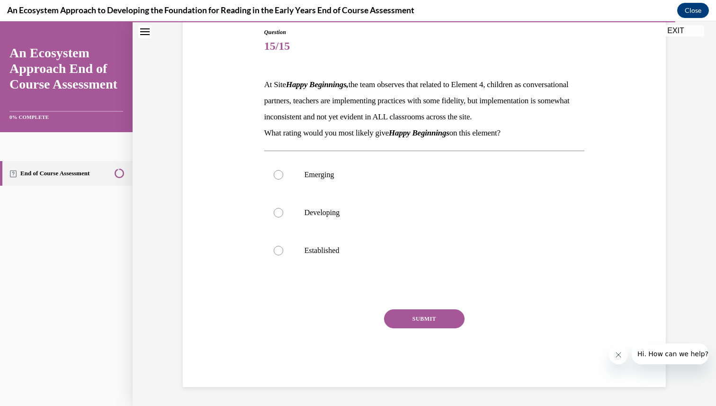
scroll to position [106, 0]
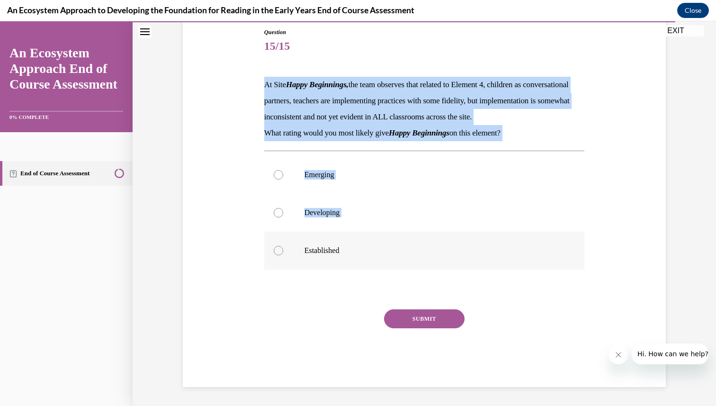
drag, startPoint x: 264, startPoint y: 83, endPoint x: 443, endPoint y: 252, distance: 246.7
click at [443, 252] on div "Question 15/15 At Site Happy Beginnings, the team observes that related to Elem…" at bounding box center [424, 207] width 321 height 359
click at [164, 267] on div "Question 15/15 At Site Happy Beginnings, the team observes that related to Elem…" at bounding box center [425, 176] width 584 height 459
drag, startPoint x: 265, startPoint y: 81, endPoint x: 419, endPoint y: 264, distance: 238.8
click at [419, 264] on div "Question 15/15 At Site Happy Beginnings, the team observes that related to Elem…" at bounding box center [424, 207] width 321 height 359
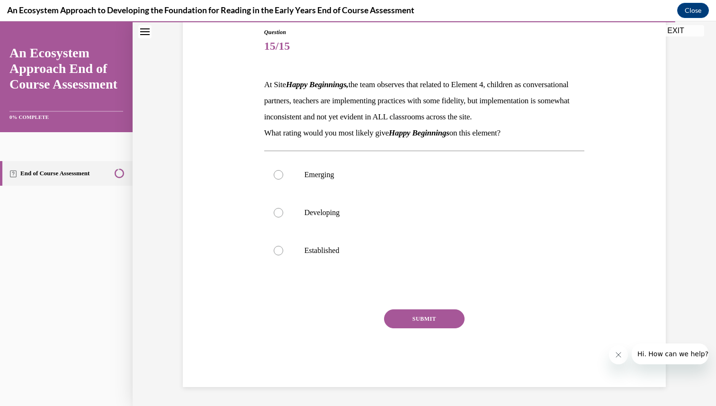
click at [171, 286] on div "Question 15/15 At Site Happy Beginnings, the team observes that related to Elem…" at bounding box center [425, 176] width 584 height 459
click at [321, 217] on p "Developing" at bounding box center [433, 212] width 257 height 9
click at [283, 217] on input "Developing" at bounding box center [278, 212] width 9 height 9
radio input "true"
click at [405, 328] on button "SUBMIT" at bounding box center [424, 318] width 81 height 19
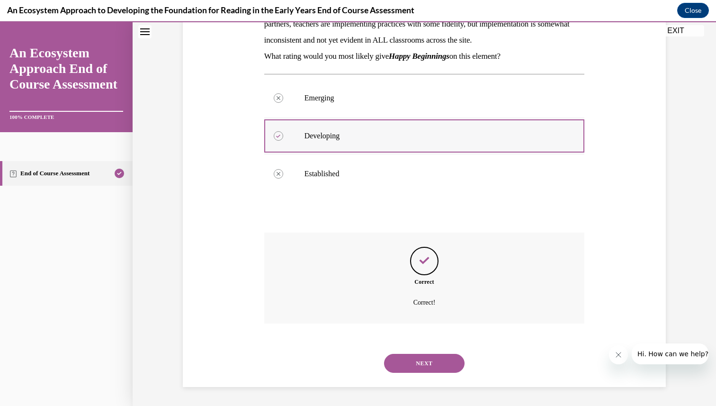
scroll to position [197, 0]
click at [426, 363] on button "NEXT" at bounding box center [424, 363] width 81 height 19
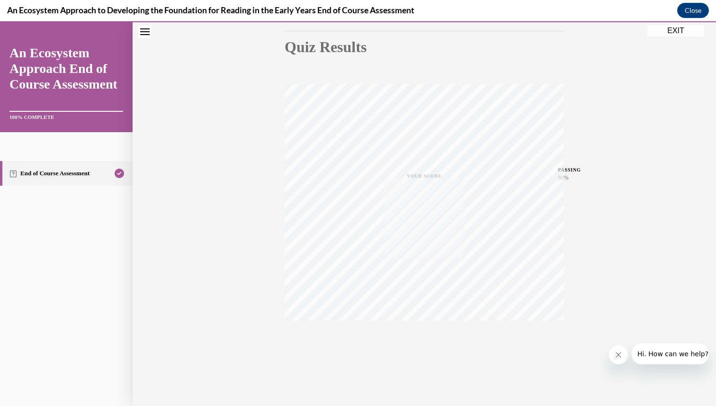
scroll to position [101, 0]
click at [684, 28] on button "EXIT" at bounding box center [676, 30] width 57 height 11
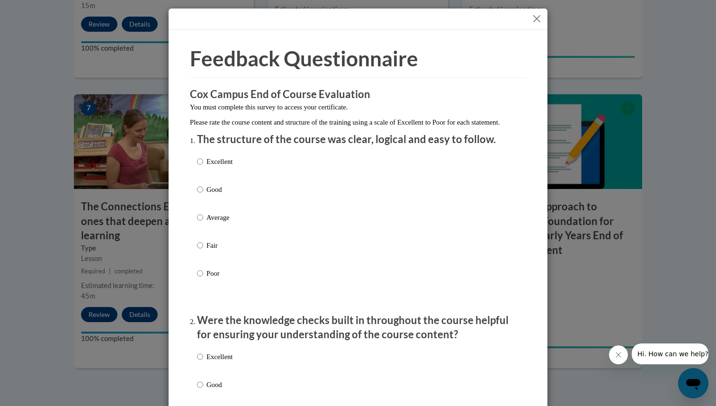
click at [537, 15] on button "Close" at bounding box center [537, 19] width 12 height 12
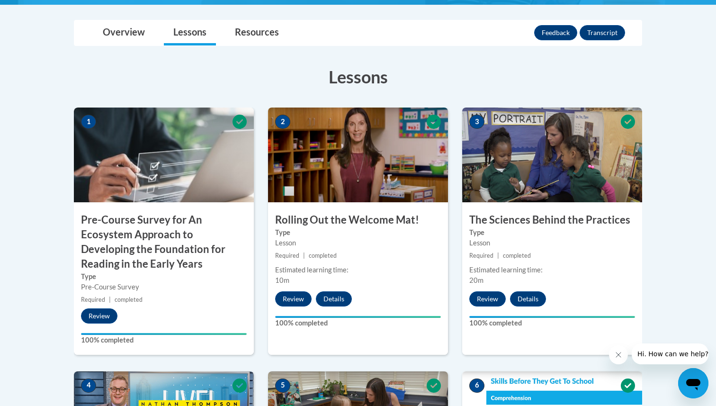
scroll to position [0, 0]
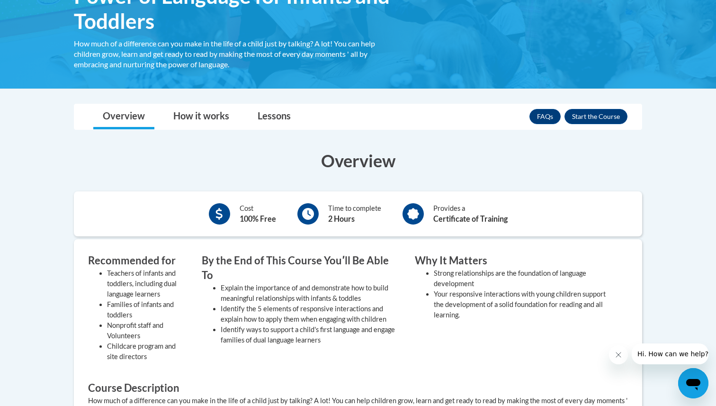
scroll to position [184, 0]
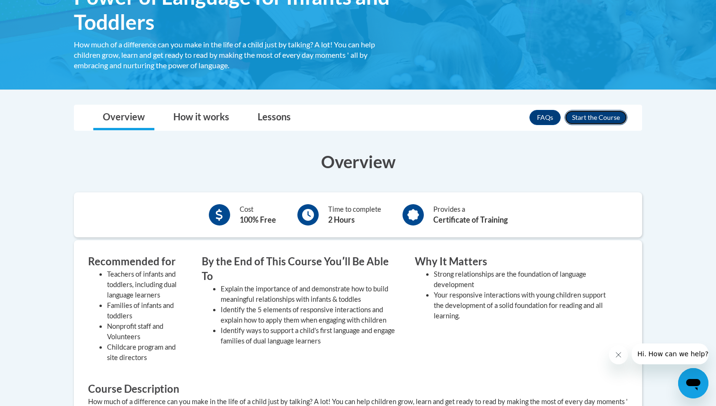
click at [606, 114] on button "Enroll" at bounding box center [596, 117] width 63 height 15
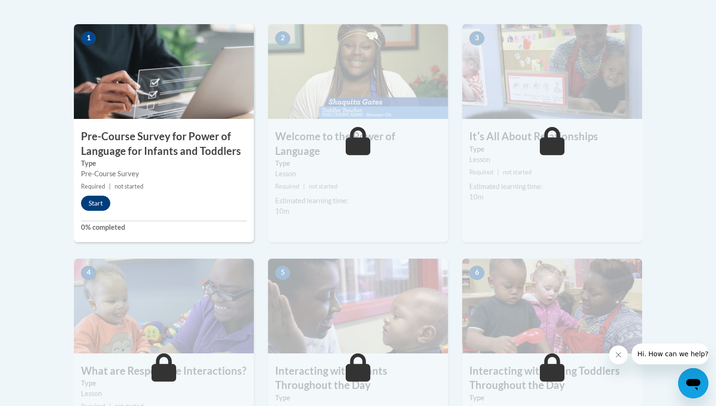
scroll to position [287, 0]
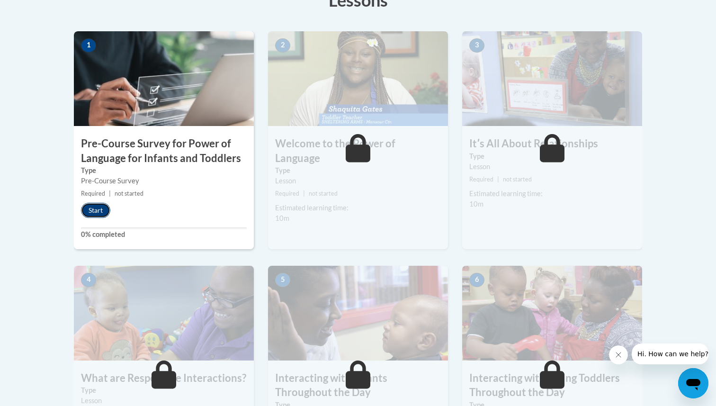
click at [98, 209] on button "Start" at bounding box center [95, 210] width 29 height 15
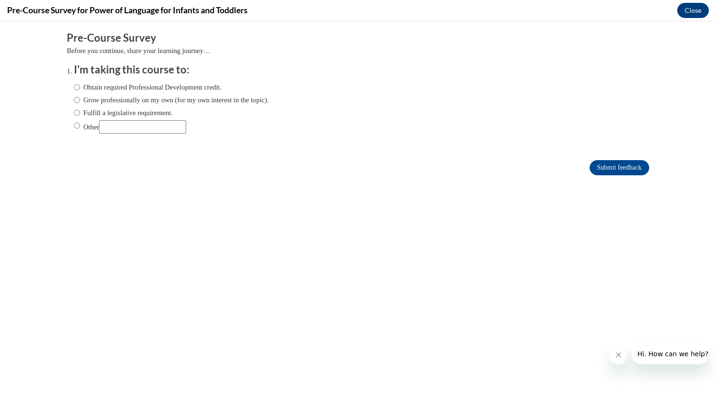
scroll to position [0, 0]
click at [221, 87] on label "Obtain required Professional Development credit." at bounding box center [148, 87] width 148 height 10
click at [80, 87] on input "Obtain required Professional Development credit." at bounding box center [77, 87] width 6 height 10
radio input "true"
click at [608, 169] on input "Submit feedback" at bounding box center [620, 167] width 60 height 15
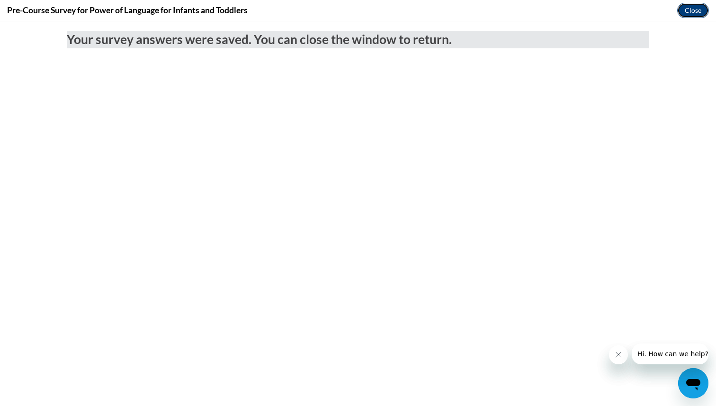
click at [685, 10] on button "Close" at bounding box center [694, 10] width 32 height 15
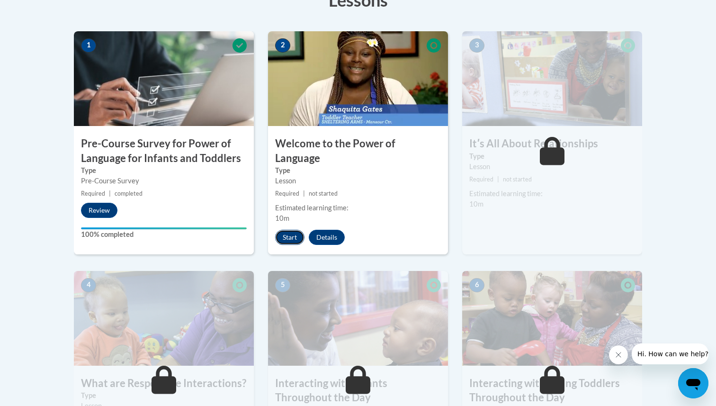
click at [297, 230] on button "Start" at bounding box center [289, 237] width 29 height 15
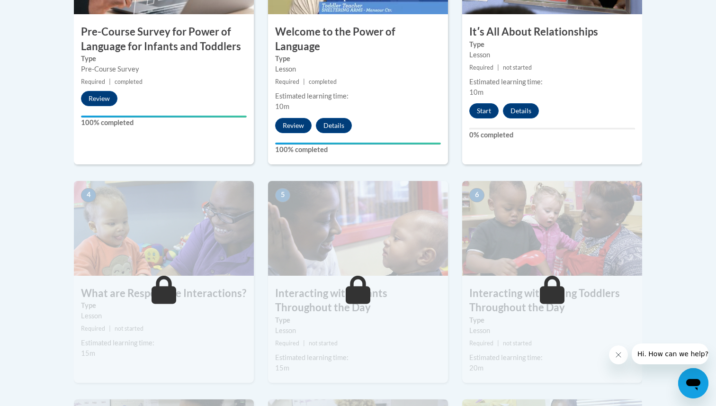
scroll to position [415, 0]
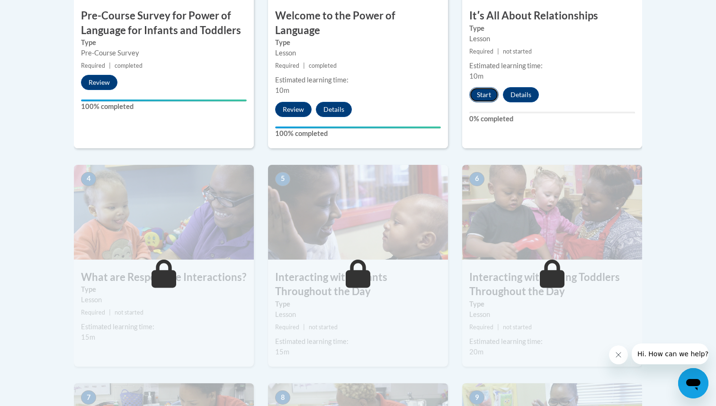
click at [485, 90] on button "Start" at bounding box center [484, 94] width 29 height 15
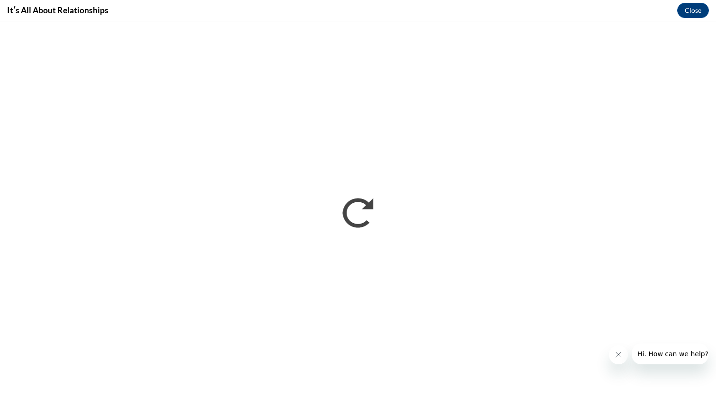
scroll to position [0, 0]
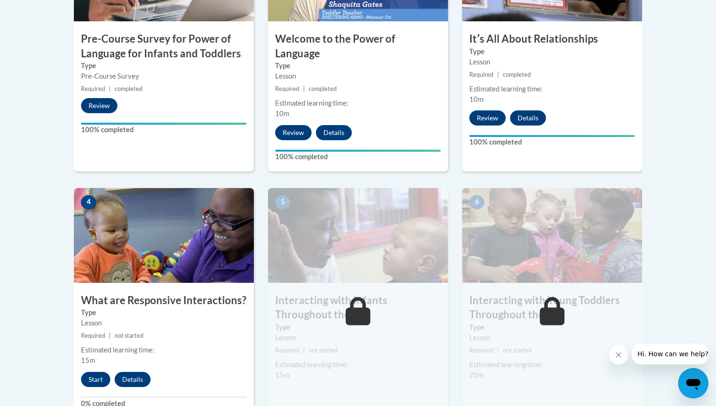
scroll to position [448, 0]
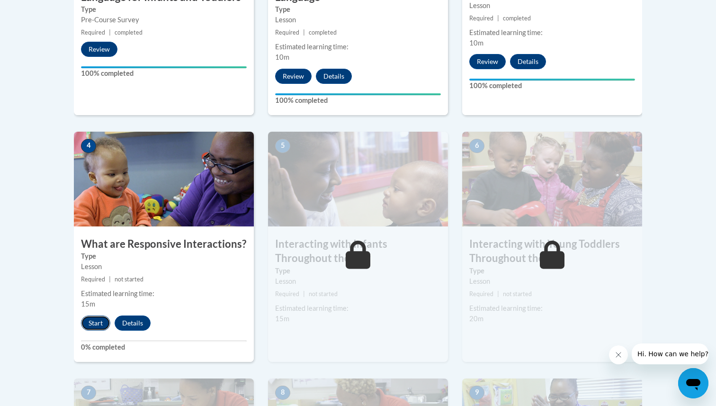
click at [93, 316] on button "Start" at bounding box center [95, 323] width 29 height 15
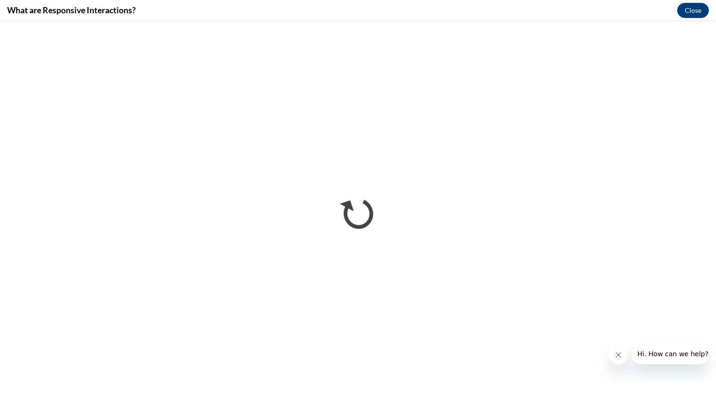
scroll to position [0, 0]
click at [542, 406] on iframe "</div></body> </html>" at bounding box center [358, 213] width 716 height 385
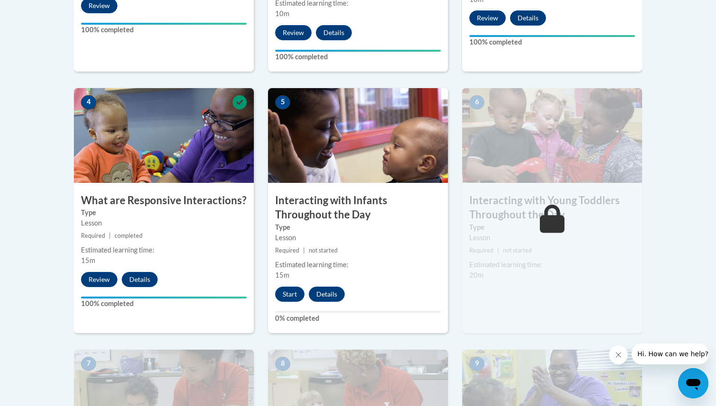
scroll to position [493, 0]
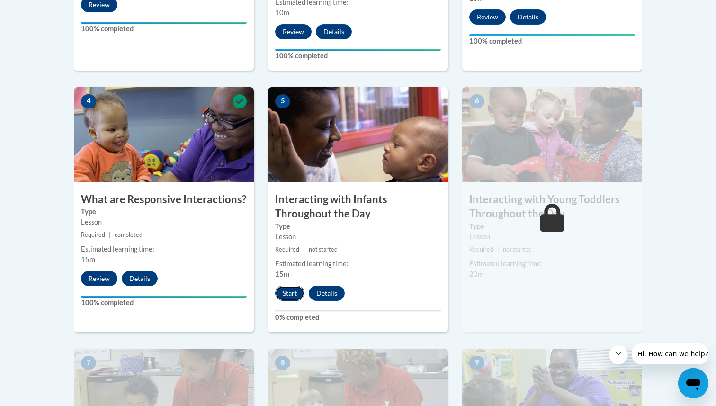
click at [288, 286] on button "Start" at bounding box center [289, 293] width 29 height 15
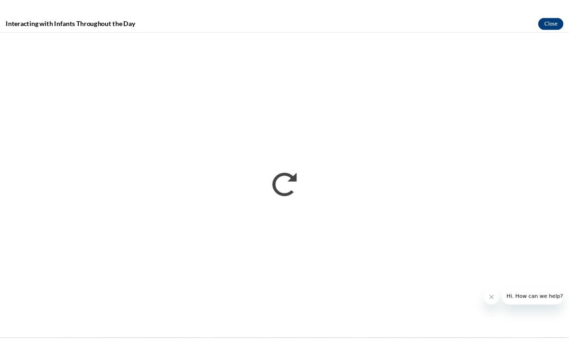
scroll to position [0, 0]
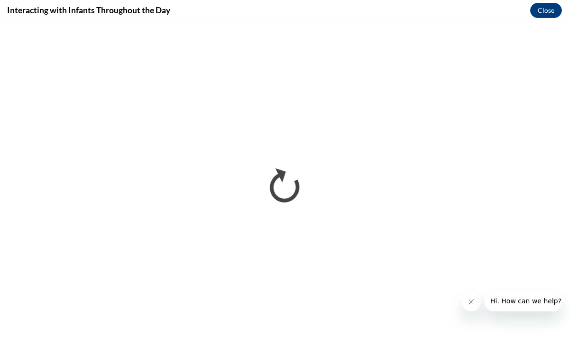
click at [470, 303] on icon "Close message from company" at bounding box center [471, 302] width 5 height 5
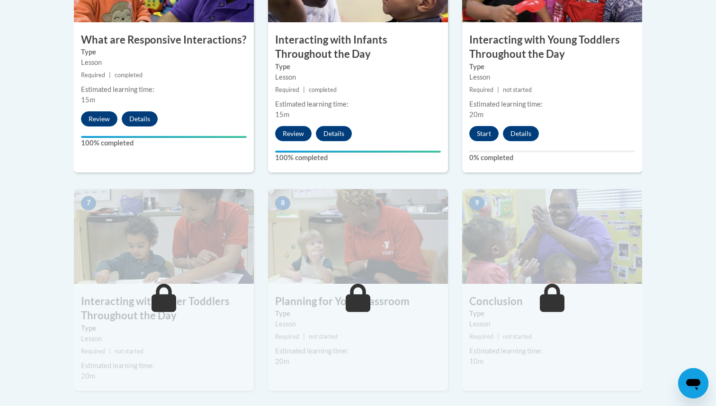
scroll to position [649, 0]
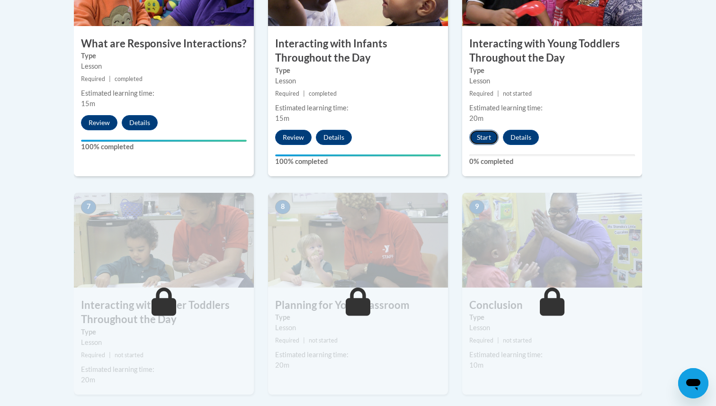
click at [485, 130] on button "Start" at bounding box center [484, 137] width 29 height 15
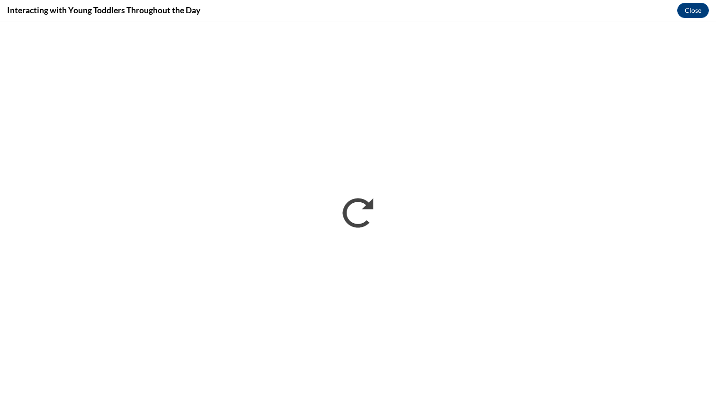
scroll to position [0, 0]
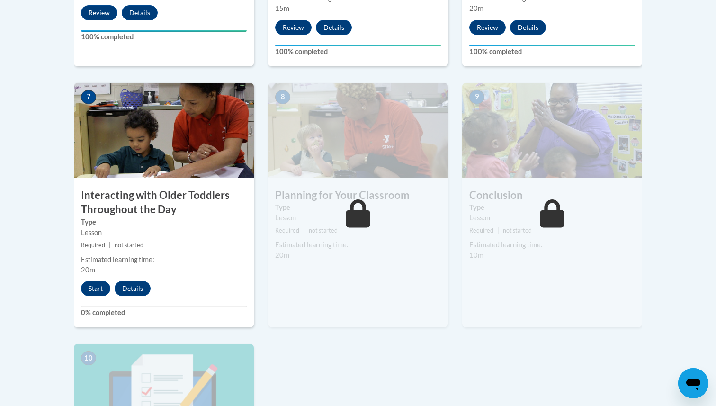
scroll to position [764, 0]
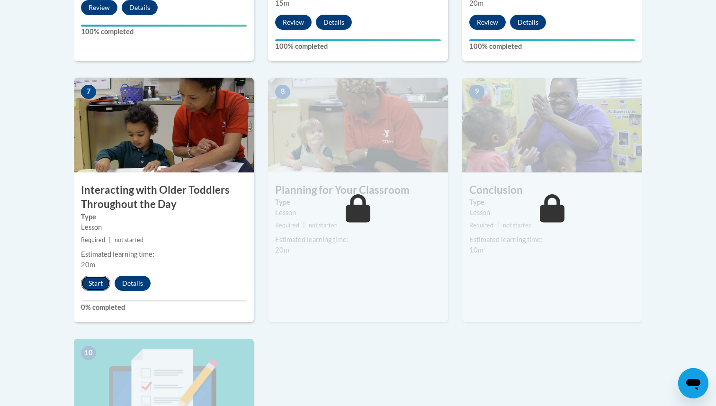
click at [93, 276] on button "Start" at bounding box center [95, 283] width 29 height 15
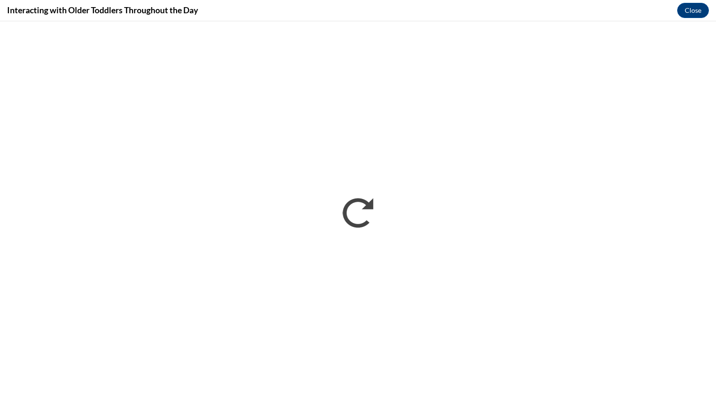
scroll to position [0, 0]
